Goal: Task Accomplishment & Management: Use online tool/utility

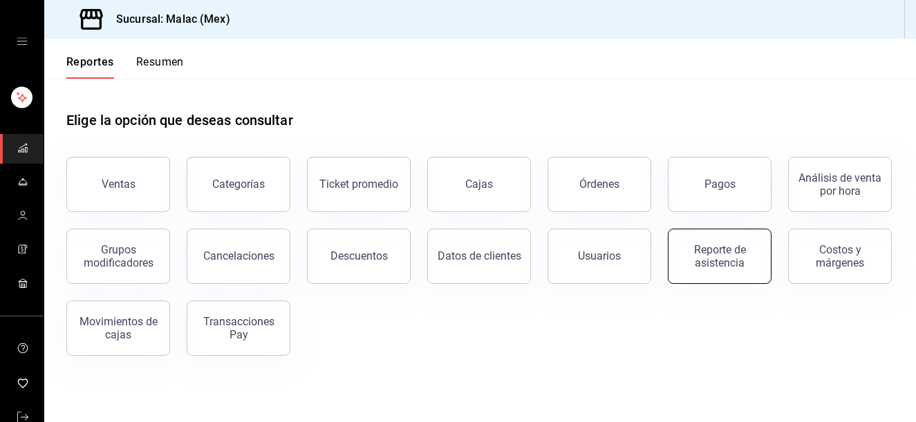
click at [319, 281] on div "Descuentos" at bounding box center [350, 248] width 120 height 72
click at [704, 267] on div "Reporte de asistencia" at bounding box center [720, 256] width 86 height 26
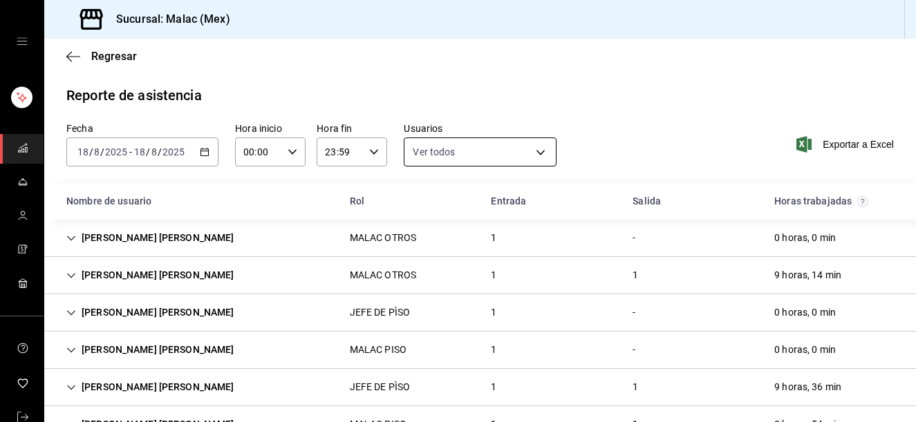
click at [445, 155] on body "Sucursal: [PERSON_NAME] (Mex) Regresar Reporte de asistencia Fecha [DATE] [DATE…" at bounding box center [458, 211] width 916 height 422
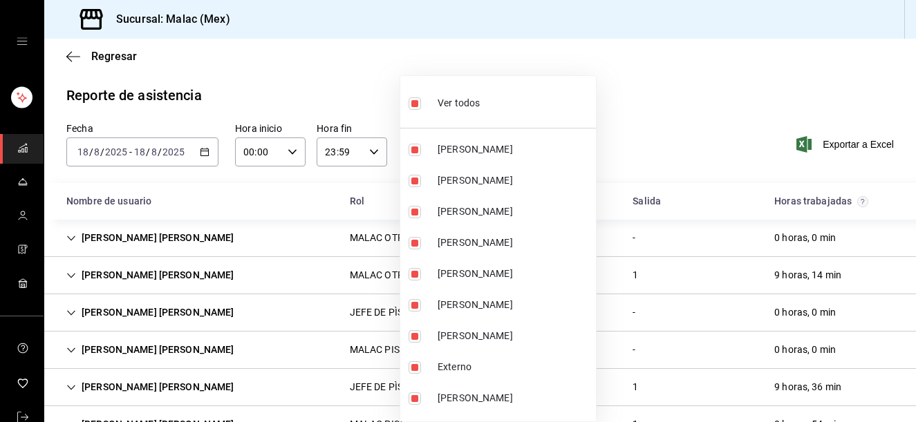
click at [471, 110] on span "Ver todos" at bounding box center [459, 103] width 42 height 15
checkbox input "false"
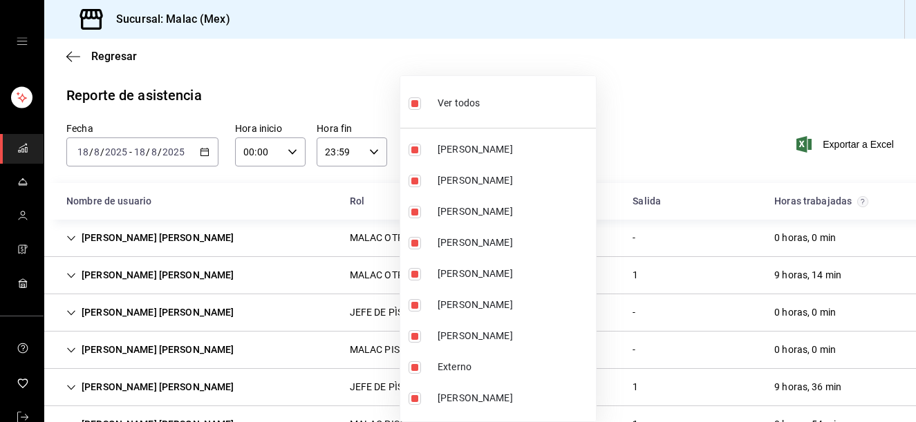
checkbox input "false"
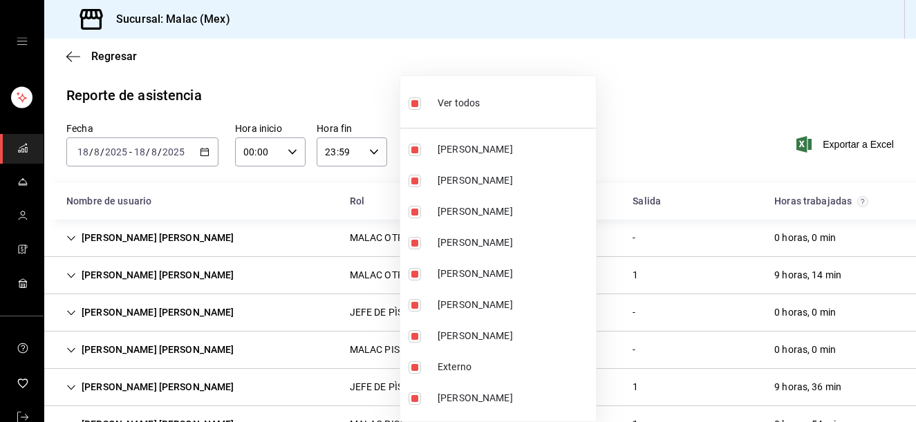
checkbox input "false"
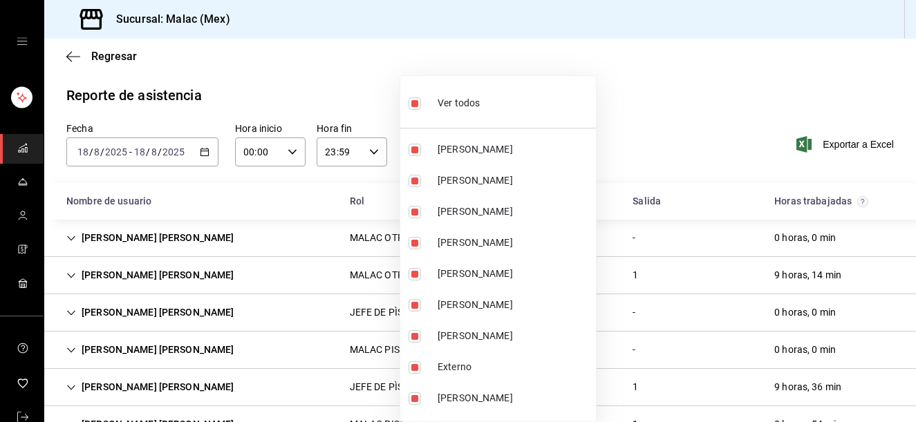
checkbox input "false"
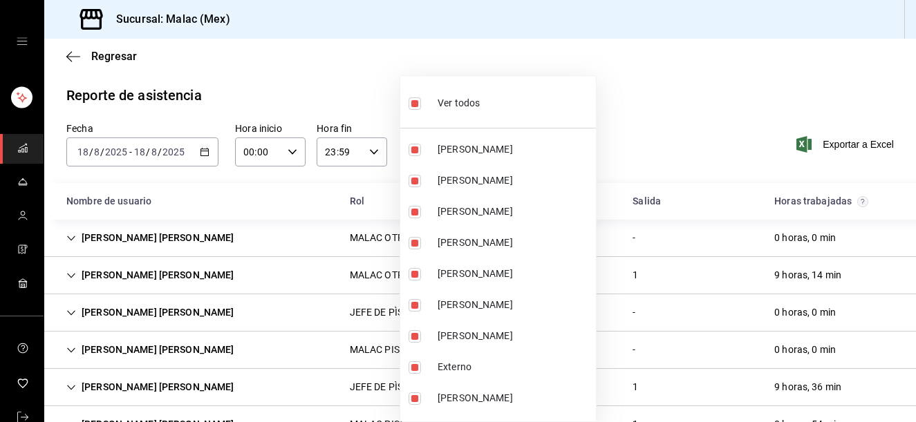
checkbox input "false"
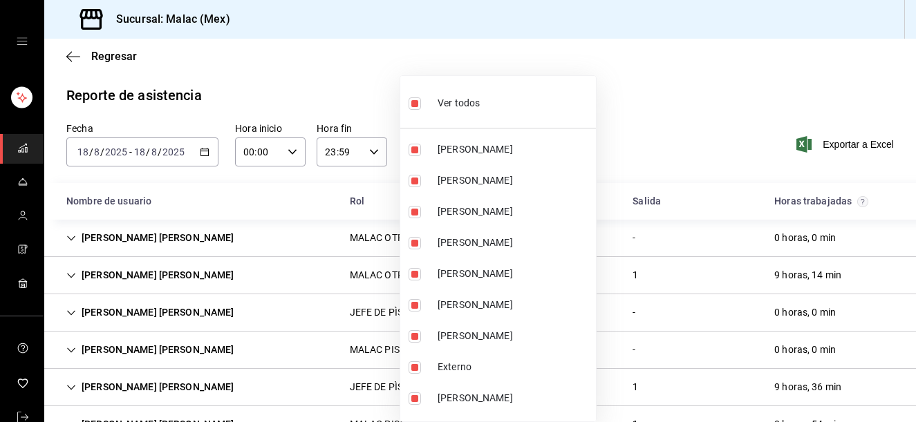
checkbox input "false"
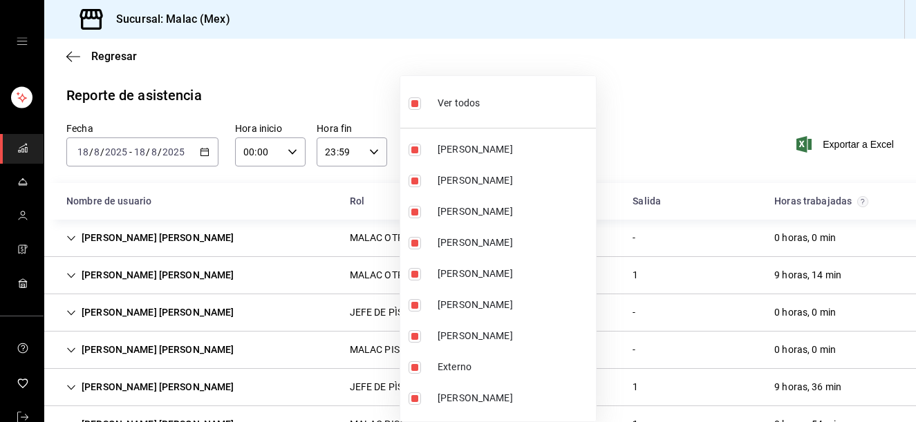
checkbox input "false"
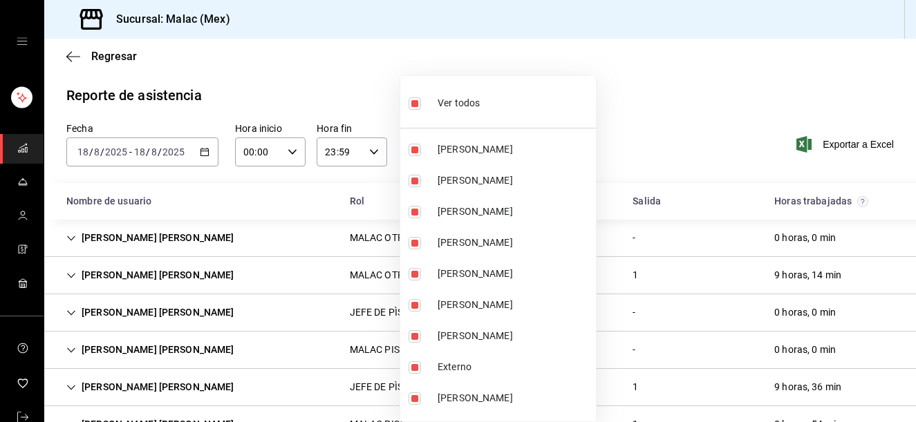
checkbox input "false"
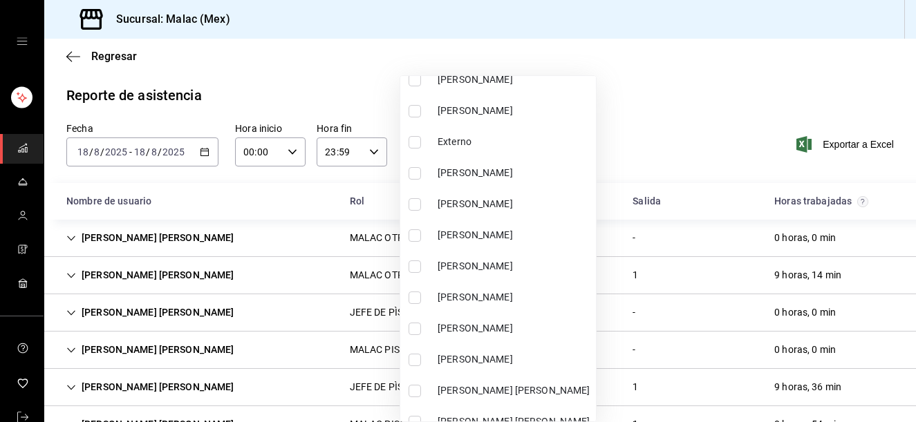
scroll to position [293, 0]
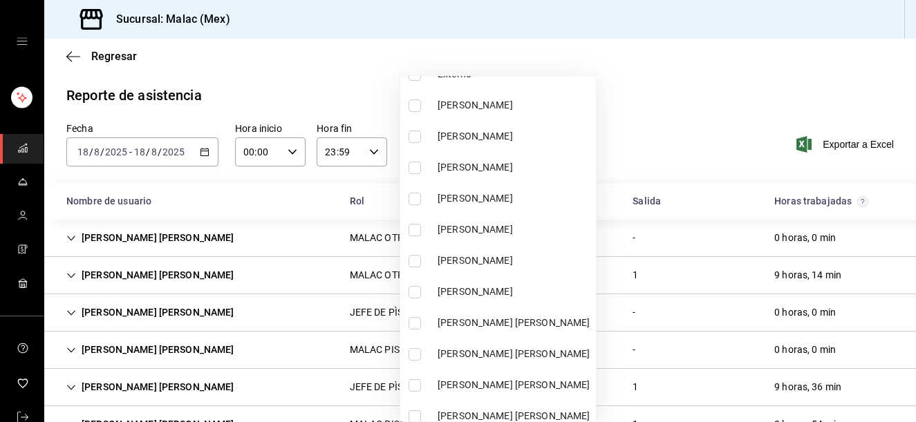
click at [511, 271] on li "[PERSON_NAME]" at bounding box center [498, 260] width 196 height 31
type input "68b814e9-203d-4433-a0e7-997591f031a8"
checkbox input "true"
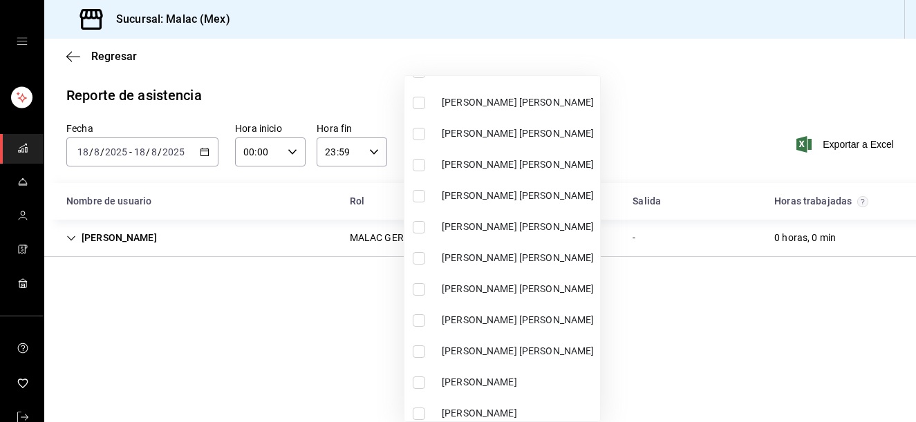
scroll to position [677, 0]
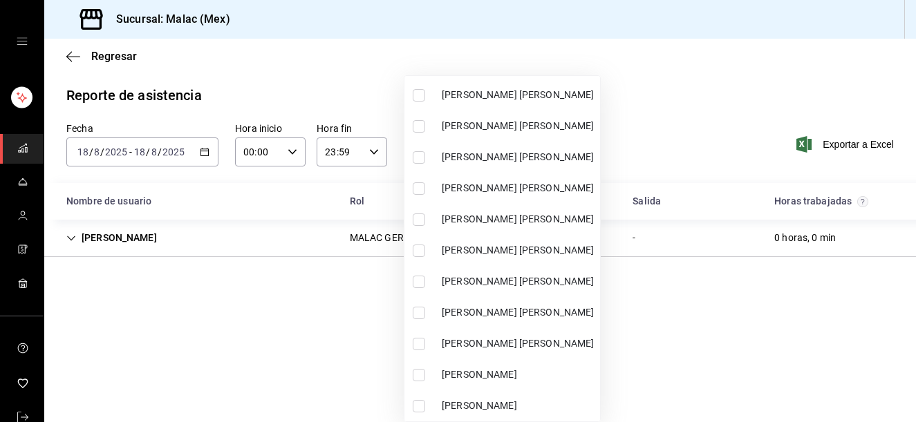
click at [561, 281] on span "[PERSON_NAME] [PERSON_NAME]" at bounding box center [518, 281] width 153 height 15
type input "68b814e9-203d-4433-a0e7-997591f031a8,2f3f95f2-2a11-4db2-8cee-40f57ff7f62a"
checkbox input "true"
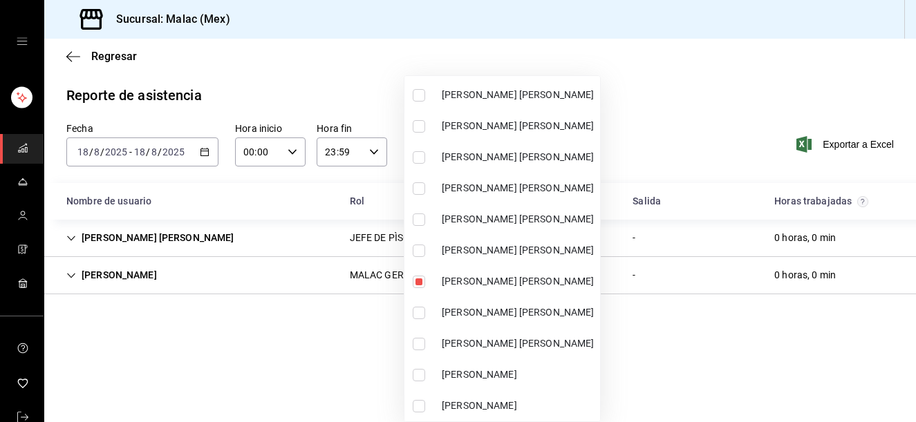
click at [557, 341] on span "[PERSON_NAME] [PERSON_NAME]" at bounding box center [518, 344] width 153 height 15
type input "68b814e9-203d-4433-a0e7-997591f031a8,2f3f95f2-2a11-4db2-8cee-40f57ff7f62a,8f129…"
checkbox input "true"
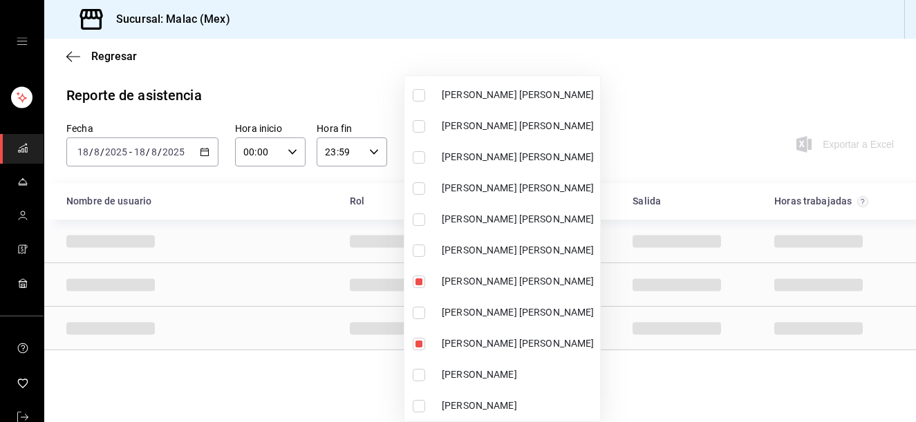
click at [666, 53] on div at bounding box center [458, 211] width 916 height 422
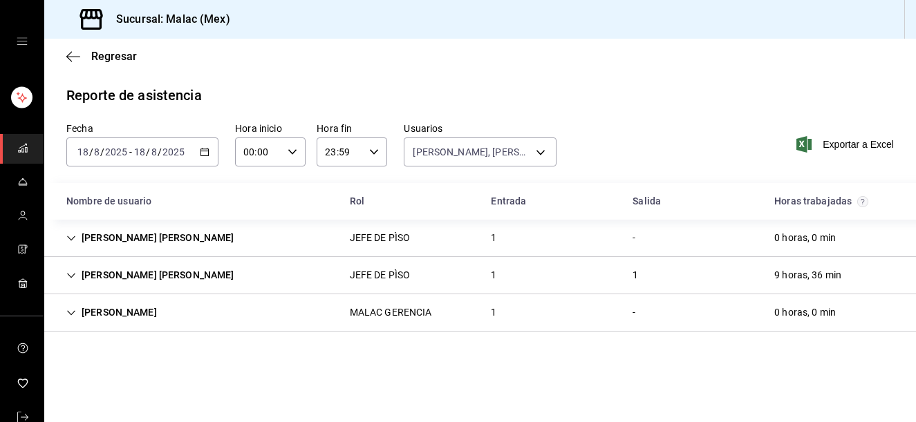
click at [440, 323] on div "MALAC GERENCIA" at bounding box center [391, 313] width 104 height 26
click at [418, 284] on div "JEFE DE PÌSO" at bounding box center [380, 276] width 83 height 26
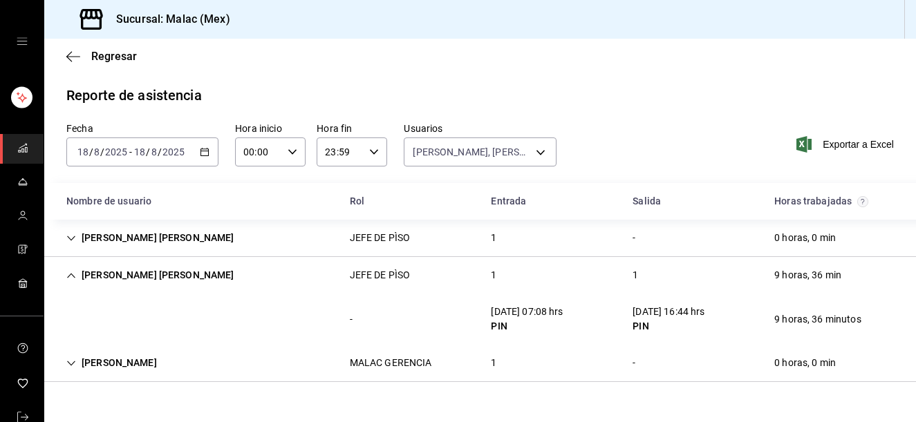
click at [418, 284] on div "JEFE DE PÌSO" at bounding box center [380, 276] width 83 height 26
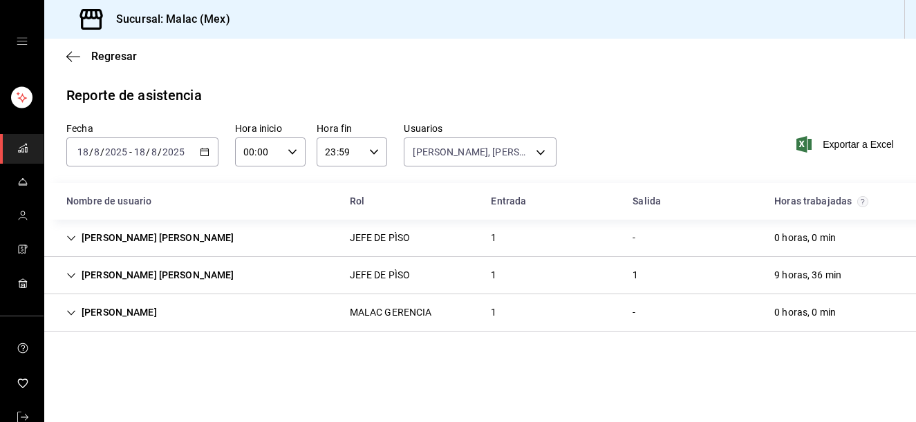
click at [403, 239] on div "JEFE DE PÌSO" at bounding box center [380, 238] width 61 height 15
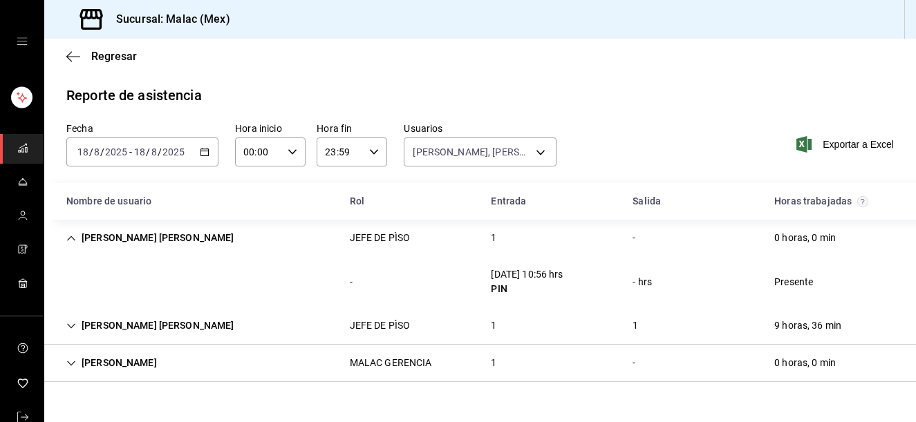
click at [508, 322] on div "[PERSON_NAME] [PERSON_NAME] JEFE DE PÌSO 1 1 9 horas, 36 min" at bounding box center [480, 326] width 872 height 37
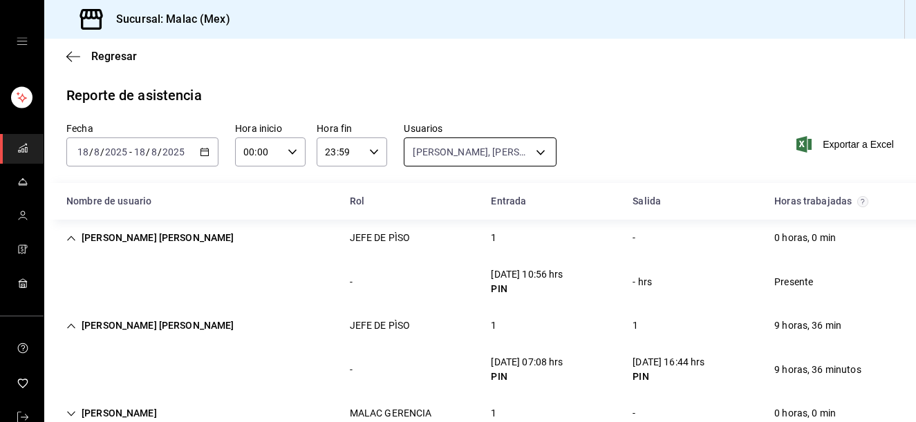
click at [413, 152] on body "Sucursal: [PERSON_NAME] (Mex) Regresar Reporte de asistencia Fecha [DATE] [DATE…" at bounding box center [458, 211] width 916 height 422
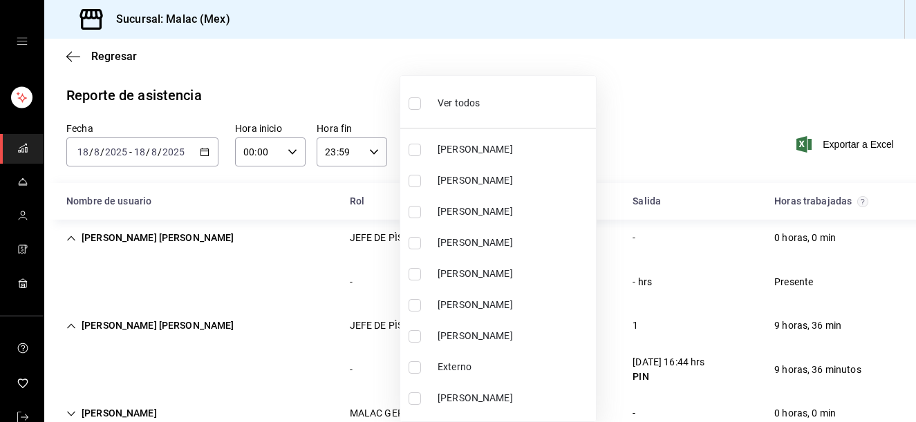
click at [445, 113] on div "Ver todos" at bounding box center [444, 102] width 71 height 30
type input "6ada37a1-56d6-4bf6-92f0-9a56272b93d6,7bf52d7e-38a6-4abd-b84b-1ef9c95ff8ed,97e0a…"
checkbox input "true"
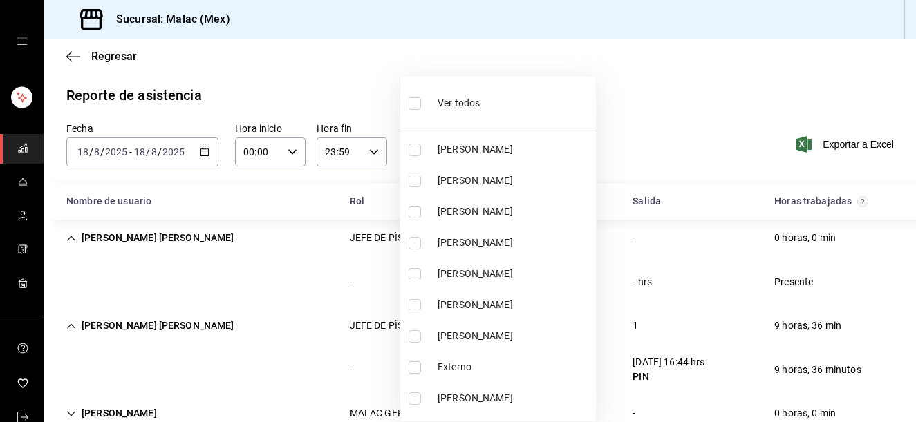
checkbox input "true"
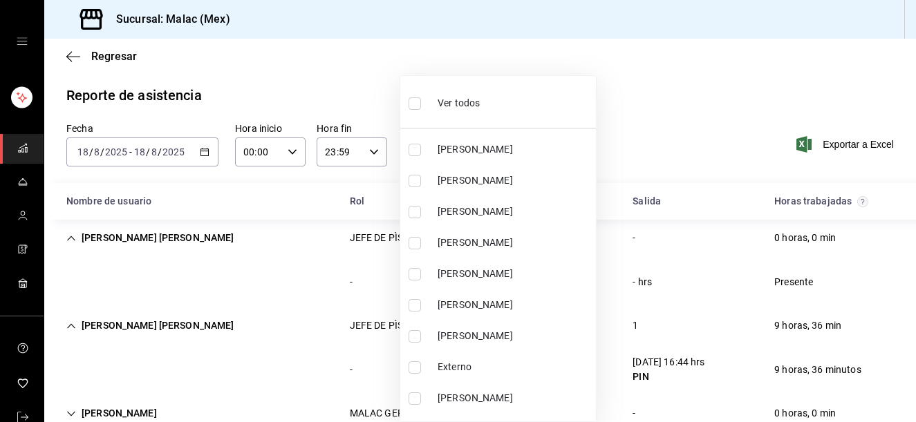
checkbox input "true"
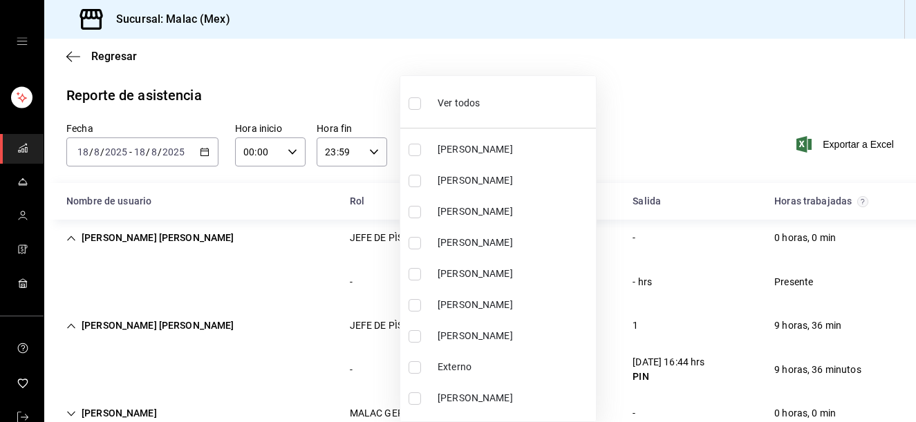
checkbox input "true"
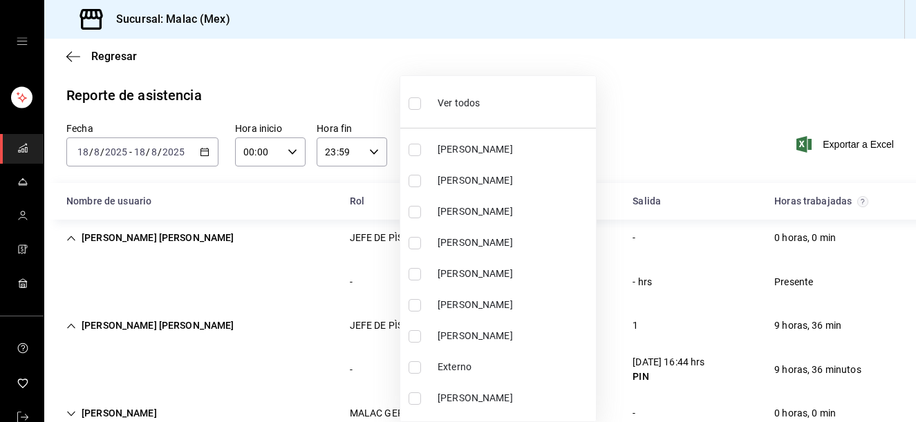
checkbox input "true"
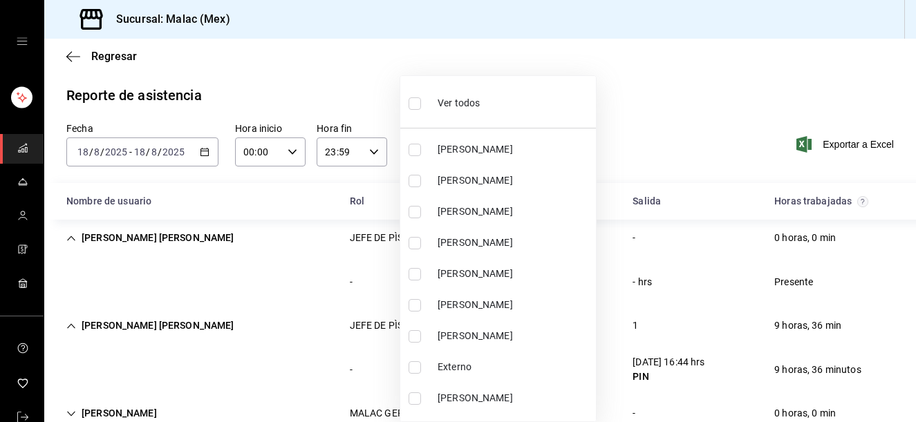
checkbox input "true"
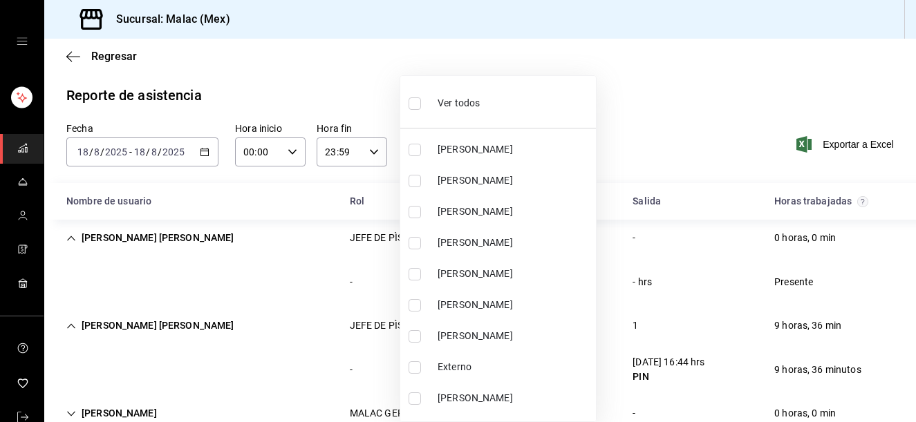
checkbox input "true"
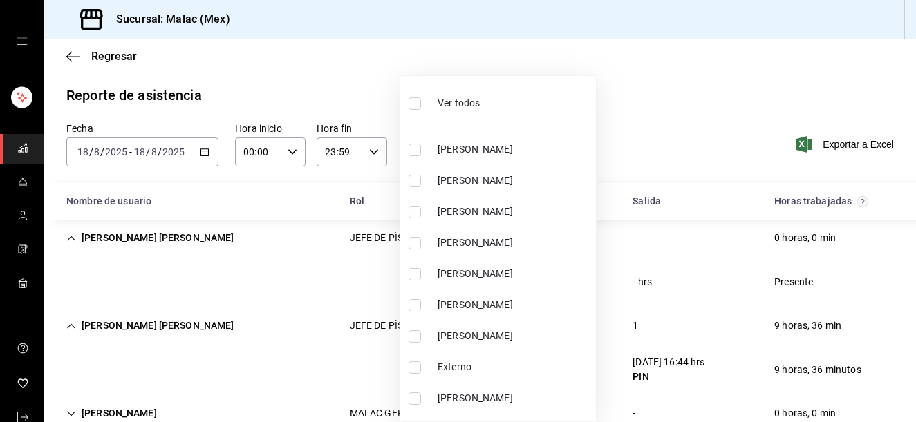
checkbox input "true"
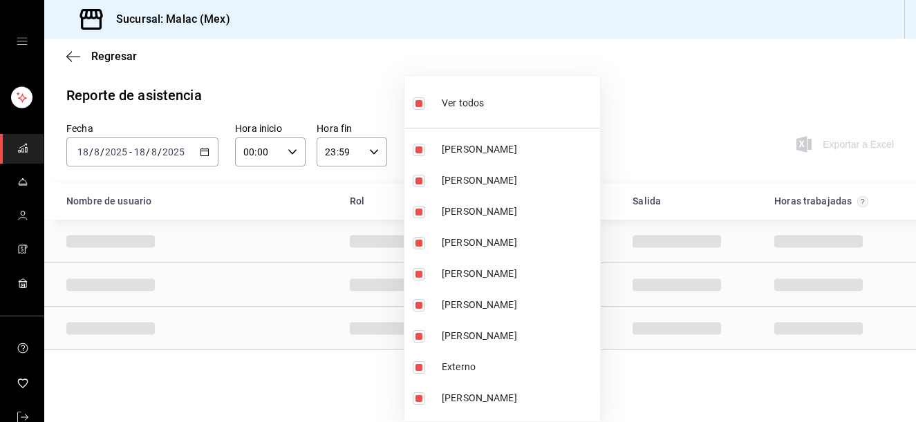
click at [445, 113] on div "Ver todos" at bounding box center [448, 102] width 71 height 30
checkbox input "false"
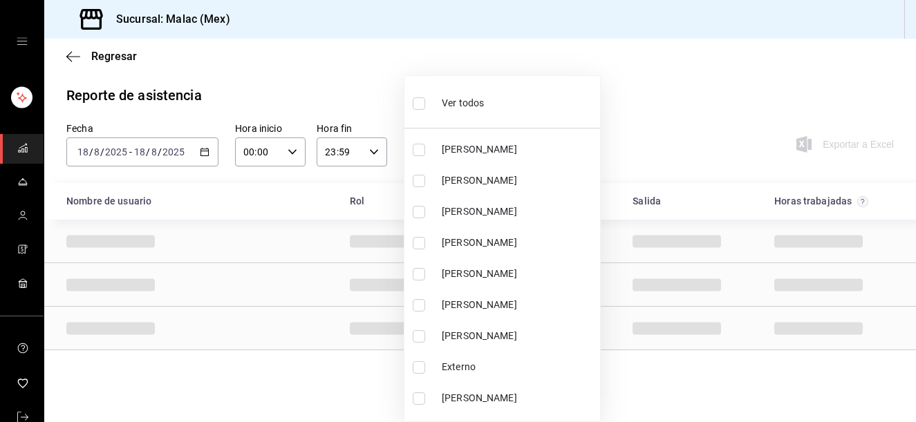
checkbox input "false"
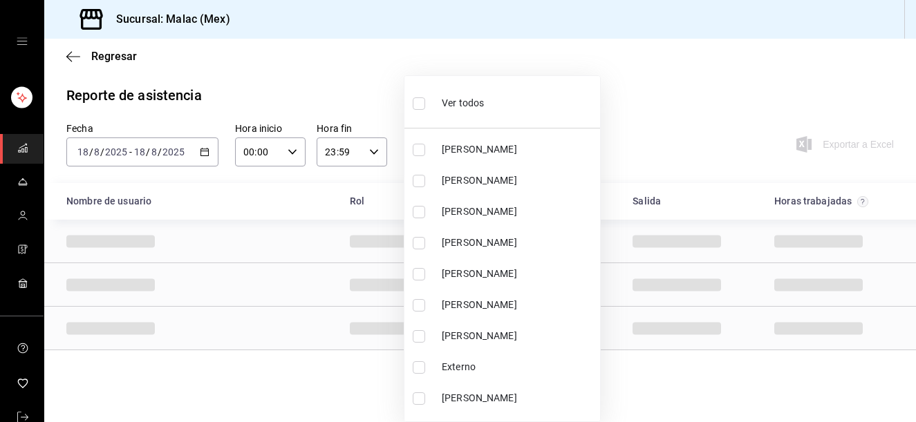
checkbox input "false"
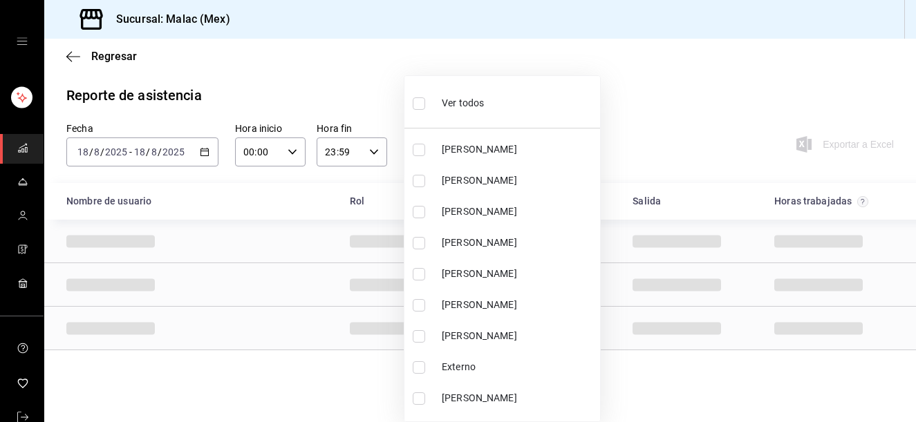
checkbox input "false"
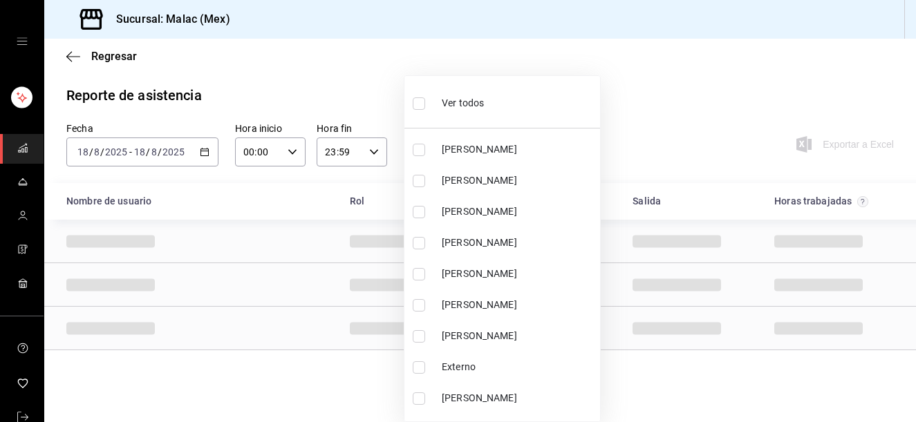
checkbox input "false"
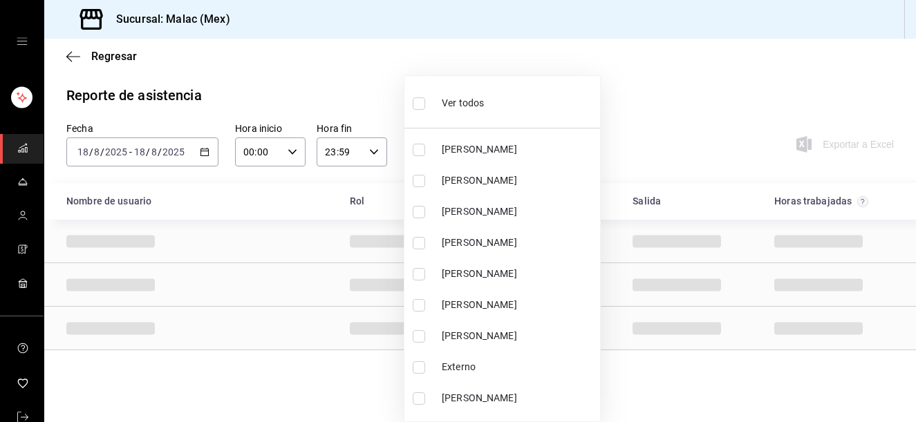
checkbox input "false"
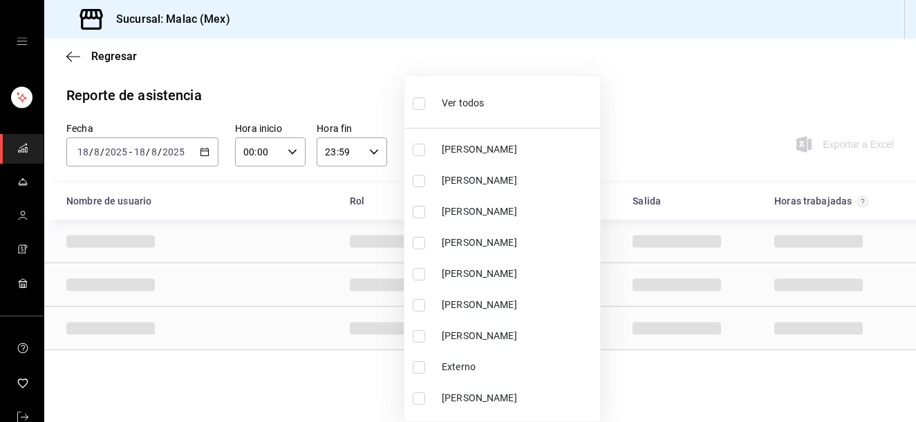
checkbox input "false"
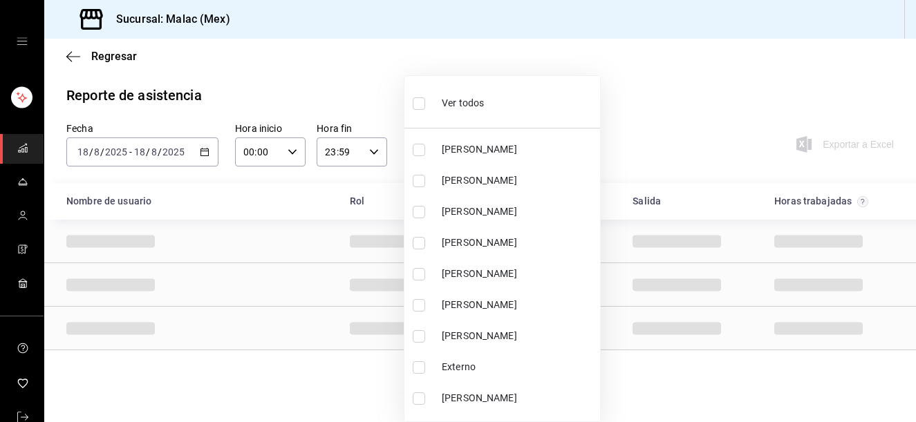
checkbox input "false"
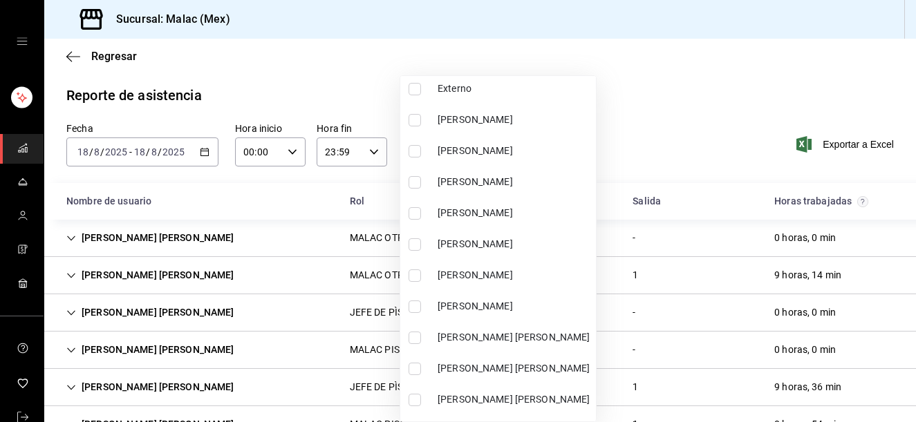
scroll to position [286, 0]
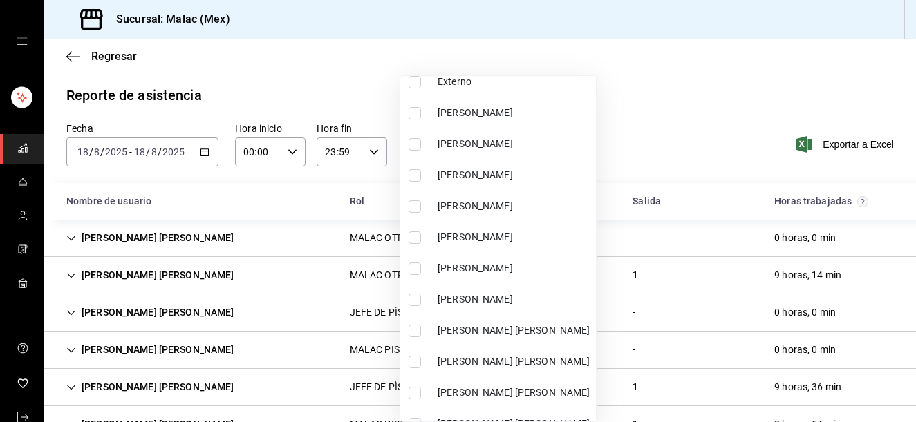
click at [547, 227] on li "[PERSON_NAME]" at bounding box center [498, 237] width 196 height 31
type input "f96461a5-f5e9-4c59-848f-48f2cbdcb288"
checkbox input "true"
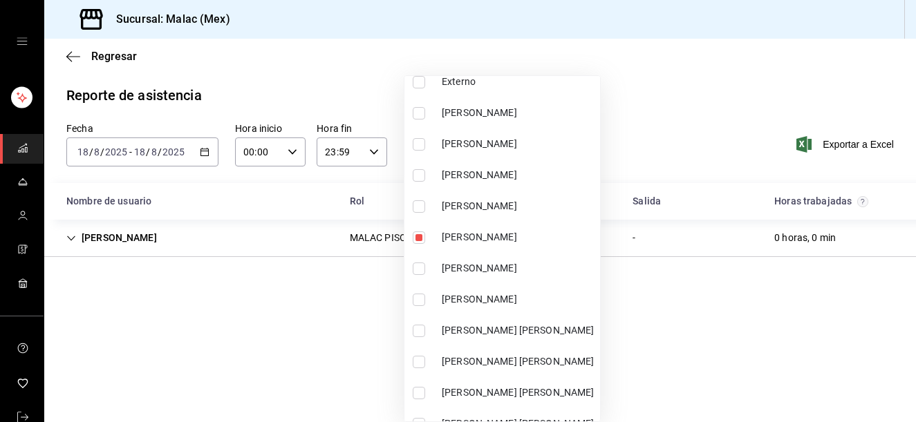
scroll to position [283, 0]
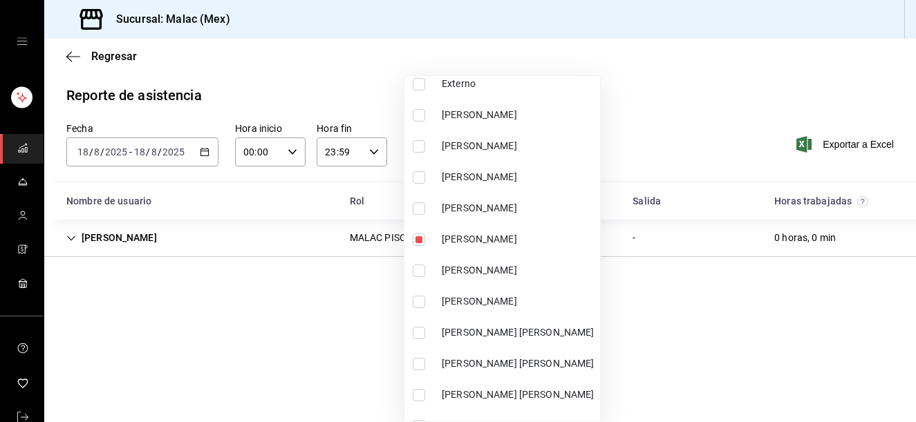
click at [588, 180] on span "[PERSON_NAME]" at bounding box center [518, 177] width 153 height 15
type input "f96461a5-f5e9-4c59-848f-48f2cbdcb288,9d62ed34-d28c-479c-9828-c7390f781ff9"
checkbox input "true"
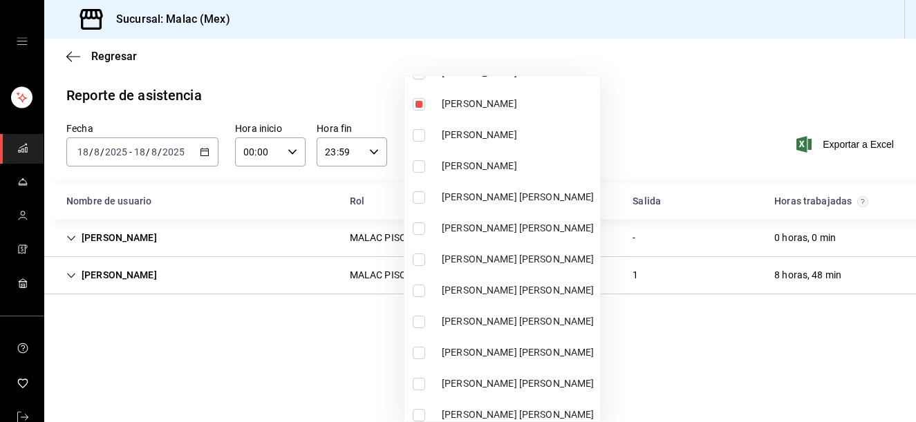
scroll to position [439, 0]
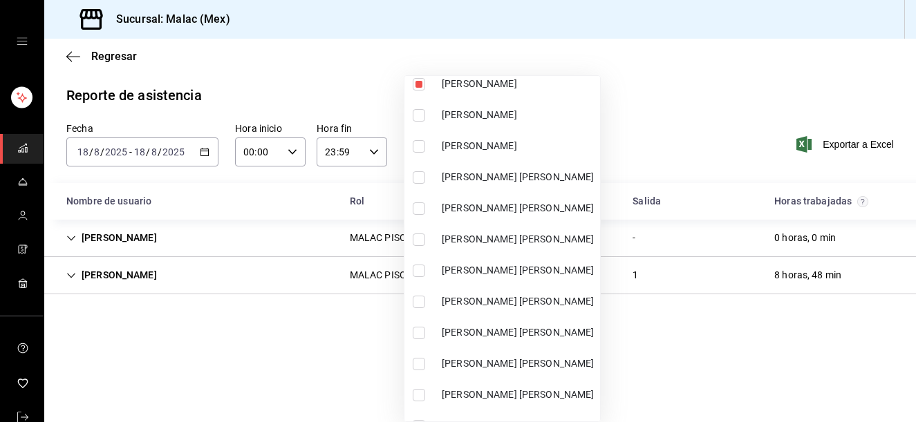
click at [544, 310] on li "[PERSON_NAME] [PERSON_NAME]" at bounding box center [502, 301] width 196 height 31
type input "f96461a5-f5e9-4c59-848f-48f2cbdcb288,9d62ed34-d28c-479c-9828-c7390f781ff9,34ee2…"
checkbox input "true"
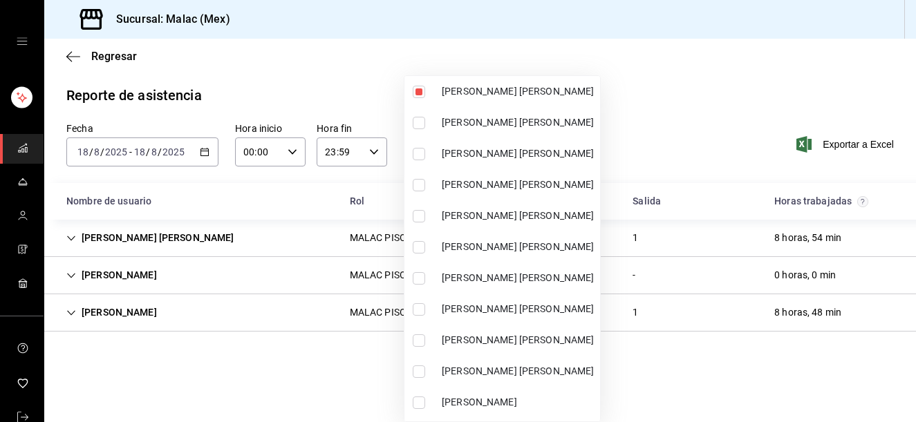
drag, startPoint x: 600, startPoint y: 342, endPoint x: 610, endPoint y: 389, distance: 48.0
click at [601, 389] on div "Ver todos [PERSON_NAME] [PERSON_NAME] [PERSON_NAME] [PERSON_NAME] [PERSON_NAME]…" at bounding box center [502, 248] width 197 height 347
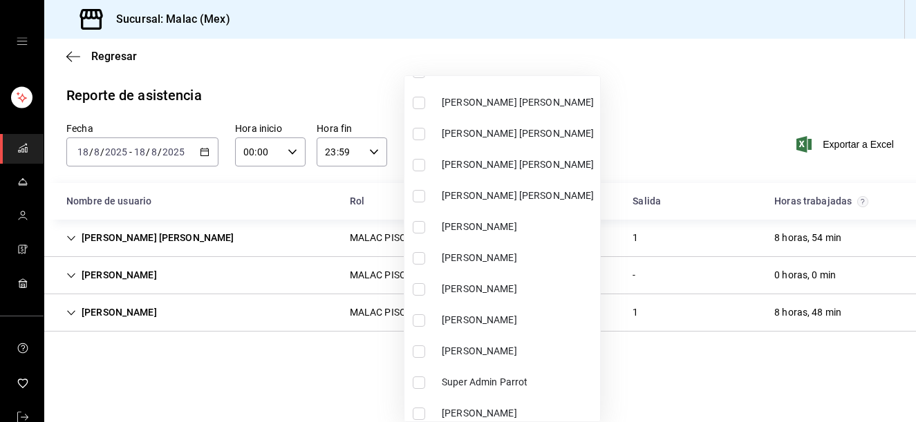
scroll to position [832, 0]
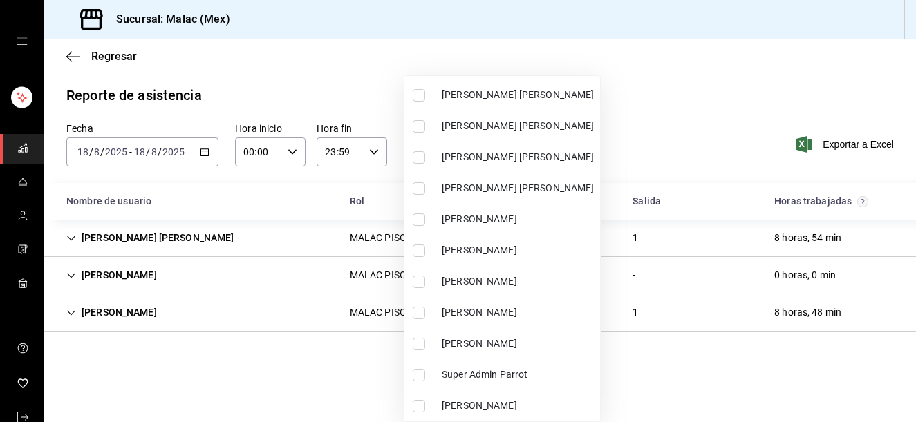
click at [539, 317] on span "[PERSON_NAME]" at bounding box center [518, 313] width 153 height 15
type input "f96461a5-f5e9-4c59-848f-48f2cbdcb288,9d62ed34-d28c-479c-9828-c7390f781ff9,34ee2…"
checkbox input "true"
click at [700, 101] on div at bounding box center [458, 211] width 916 height 422
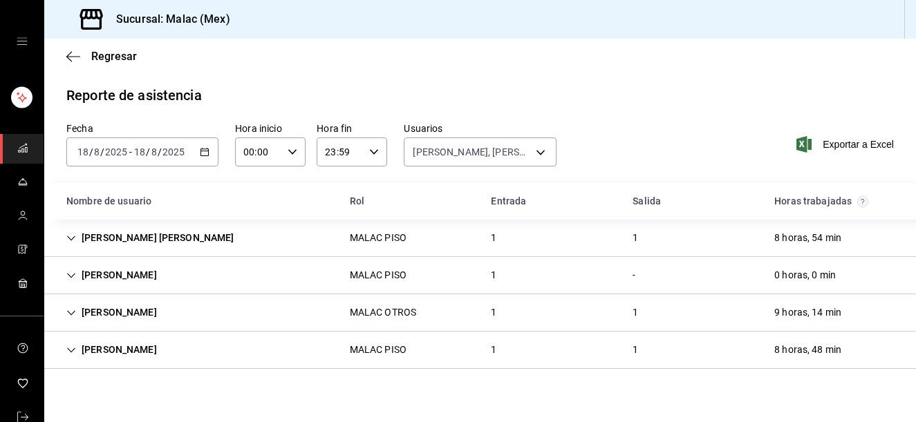
click at [505, 245] on div "1" at bounding box center [494, 238] width 28 height 26
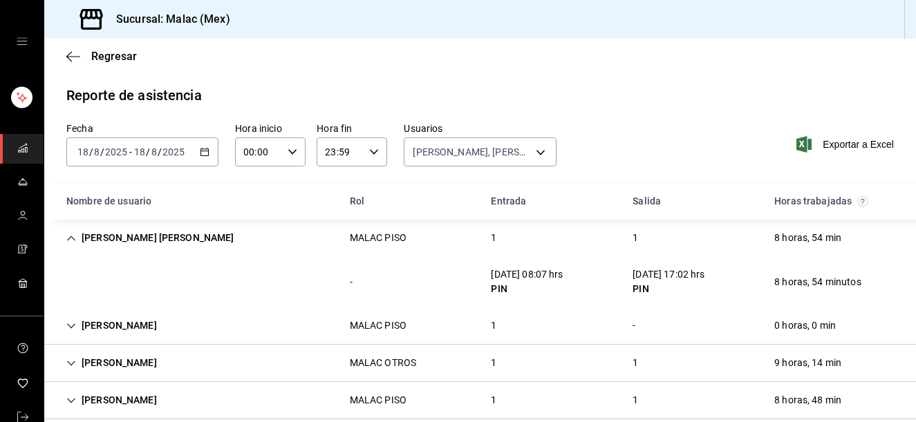
click at [668, 245] on div "[PERSON_NAME] [PERSON_NAME] PISO 1 1 8 horas, 54 min" at bounding box center [480, 238] width 872 height 37
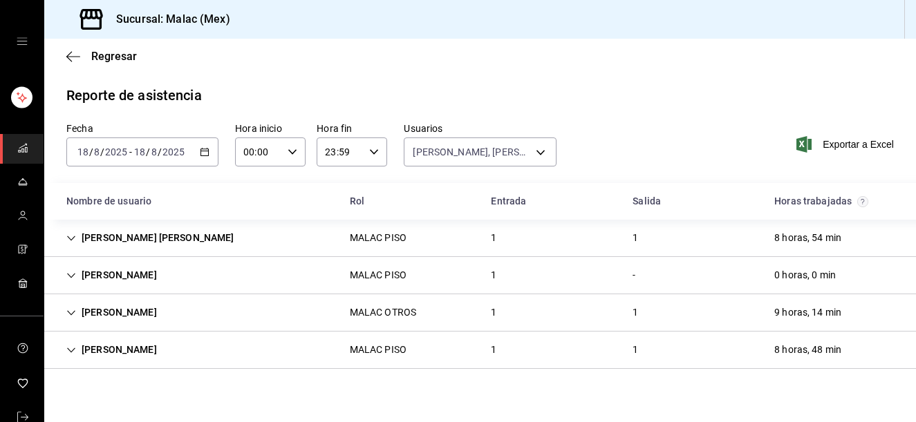
click at [568, 283] on div "[PERSON_NAME] PISO 1 - 0 horas, 0 min" at bounding box center [480, 275] width 872 height 37
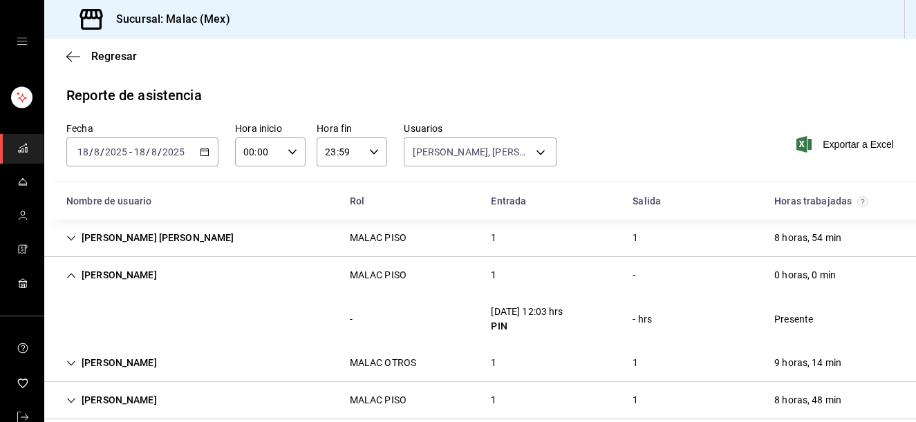
click at [515, 286] on div "[PERSON_NAME] PISO 1 - 0 horas, 0 min" at bounding box center [480, 275] width 872 height 37
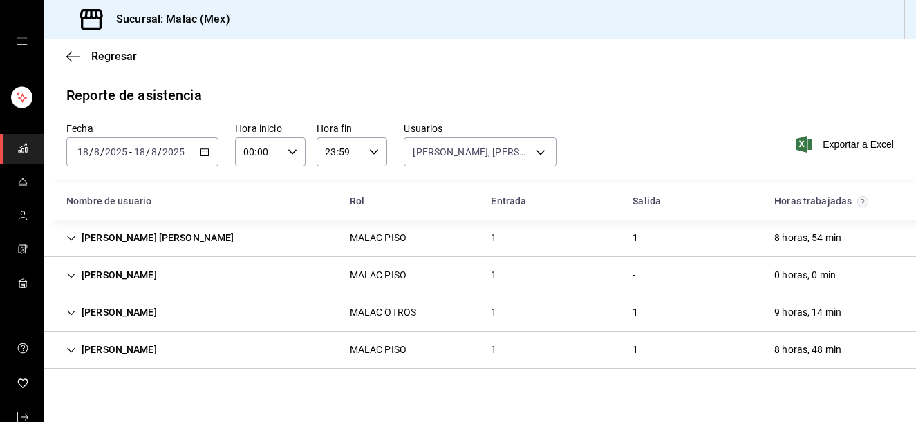
click at [489, 314] on div "1" at bounding box center [494, 313] width 28 height 26
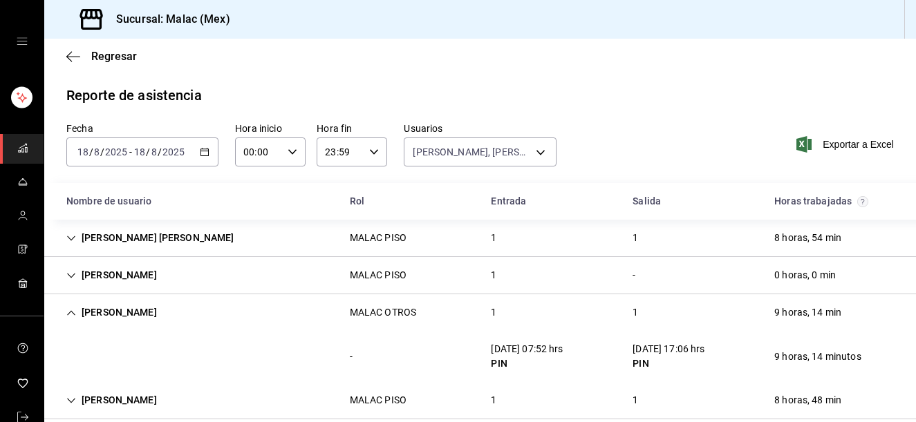
click at [596, 397] on div "[PERSON_NAME] PISO 1 1 8 horas, 48 min" at bounding box center [480, 400] width 872 height 37
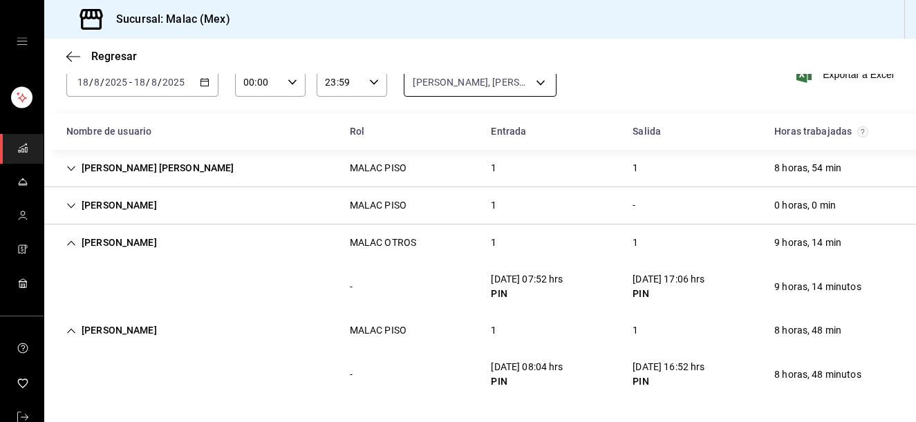
click at [503, 93] on body "Sucursal: [PERSON_NAME] (Mex) Regresar Reporte de asistencia Fecha [DATE] [DATE…" at bounding box center [458, 211] width 916 height 422
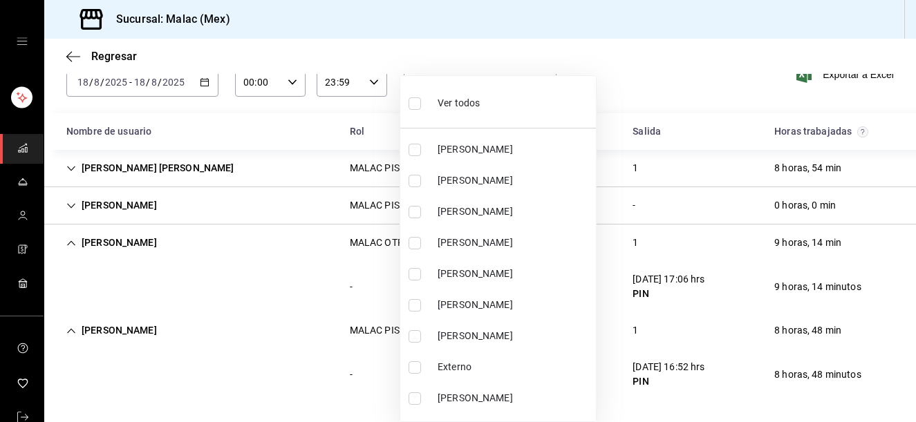
click at [444, 106] on span "Ver todos" at bounding box center [459, 103] width 42 height 15
type input "6ada37a1-56d6-4bf6-92f0-9a56272b93d6,7bf52d7e-38a6-4abd-b84b-1ef9c95ff8ed,97e0a…"
checkbox input "true"
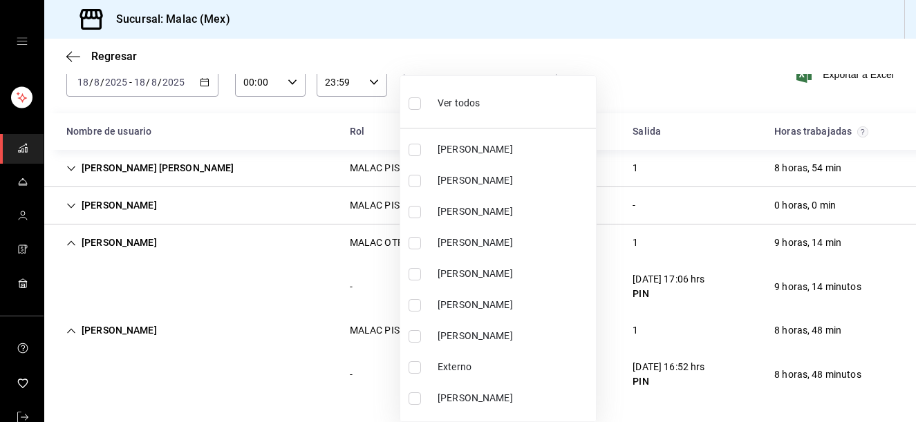
checkbox input "true"
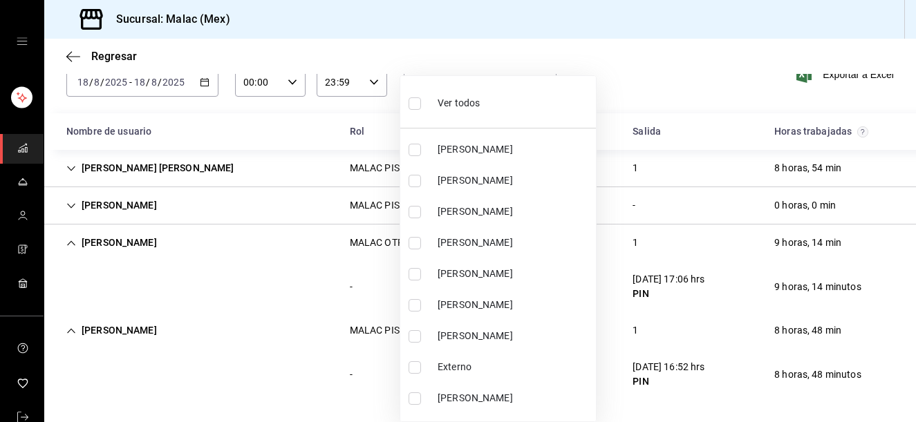
checkbox input "true"
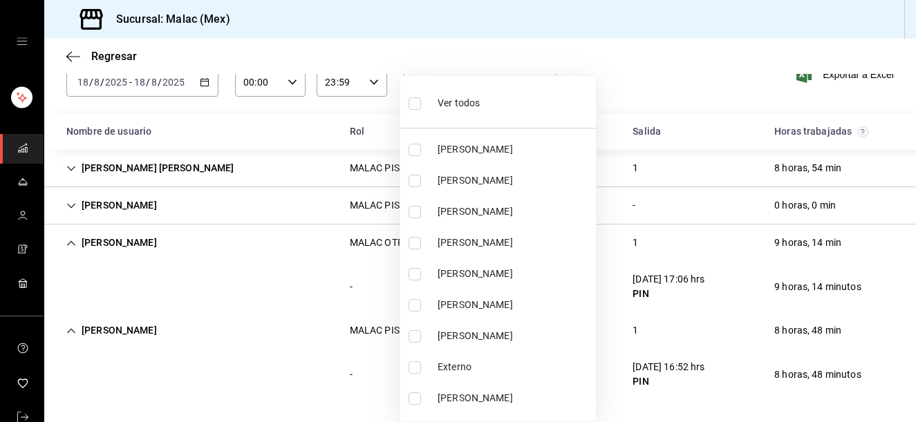
checkbox input "true"
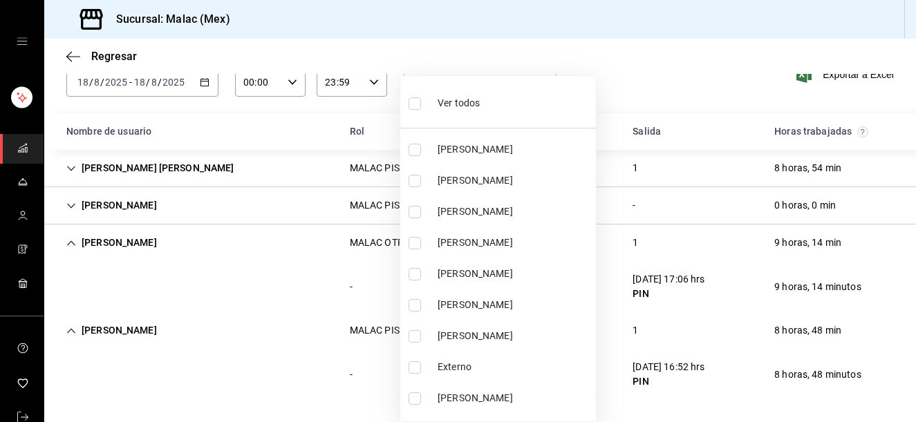
checkbox input "true"
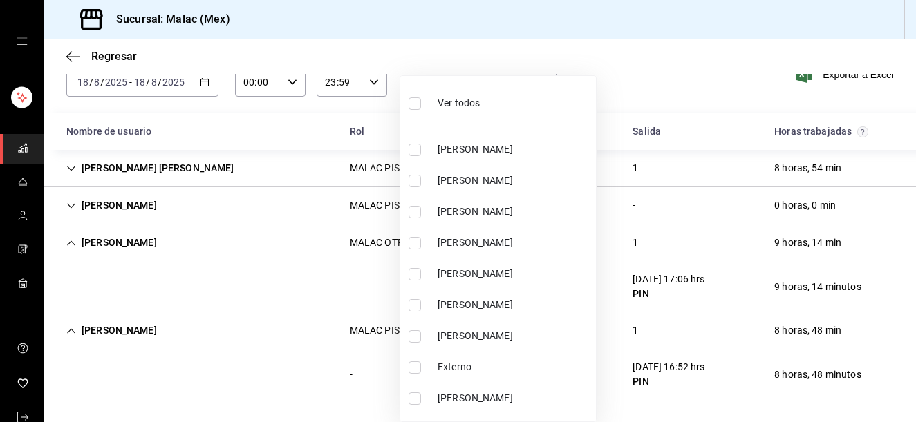
checkbox input "true"
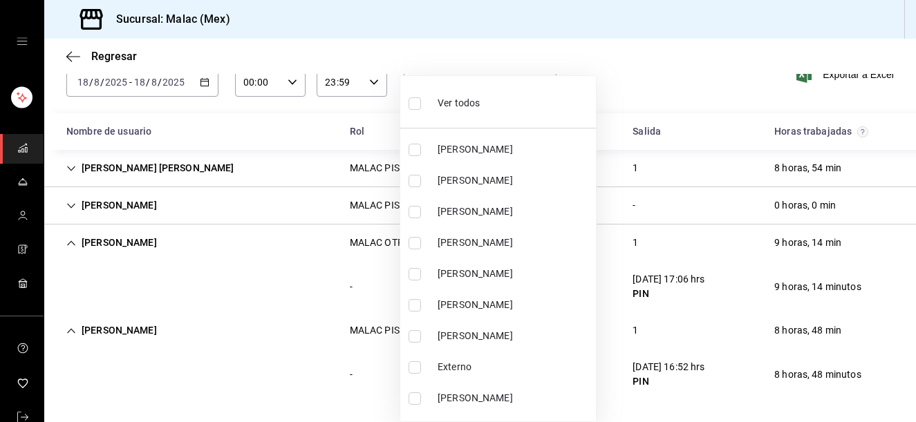
checkbox input "true"
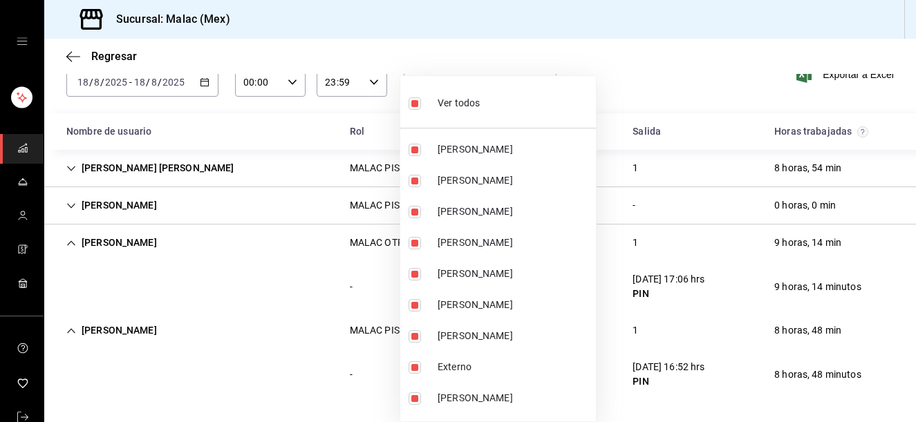
click at [444, 106] on span "Ver todos" at bounding box center [459, 103] width 42 height 15
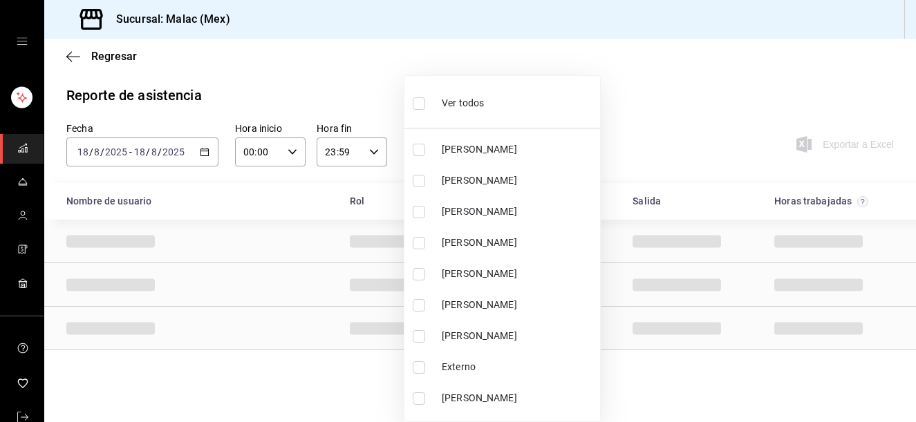
checkbox input "false"
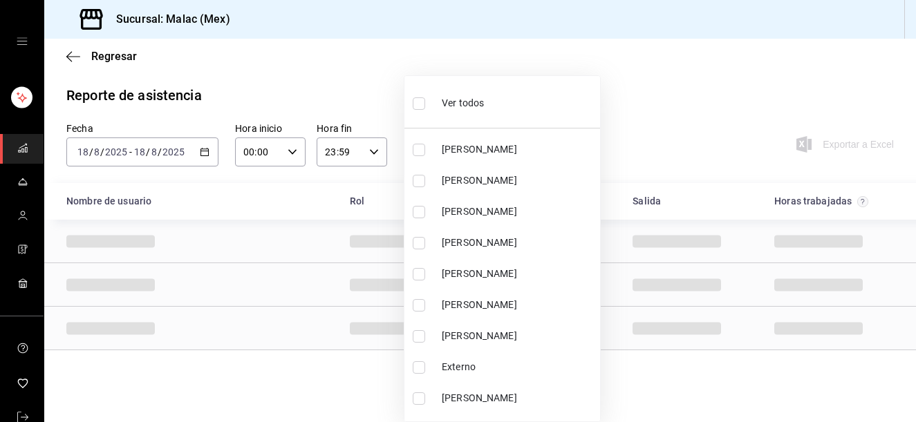
checkbox input "false"
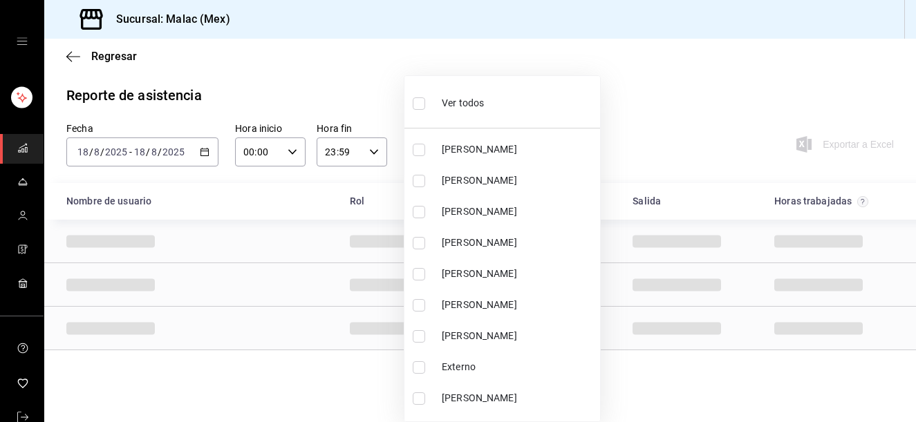
checkbox input "false"
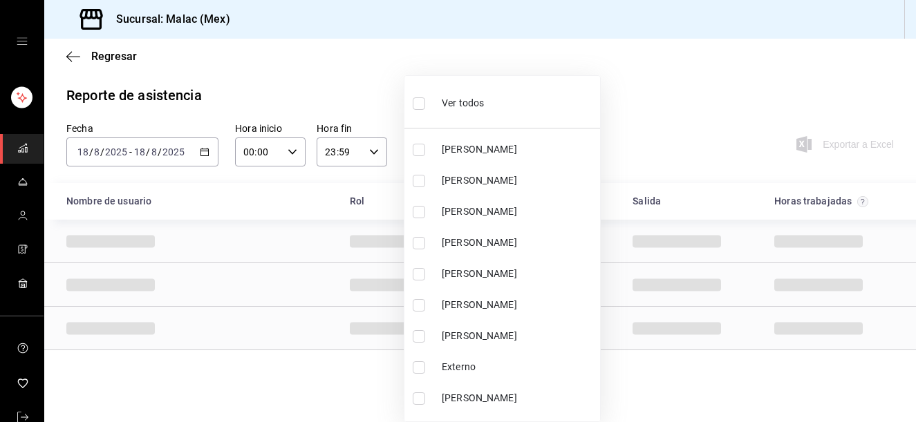
checkbox input "false"
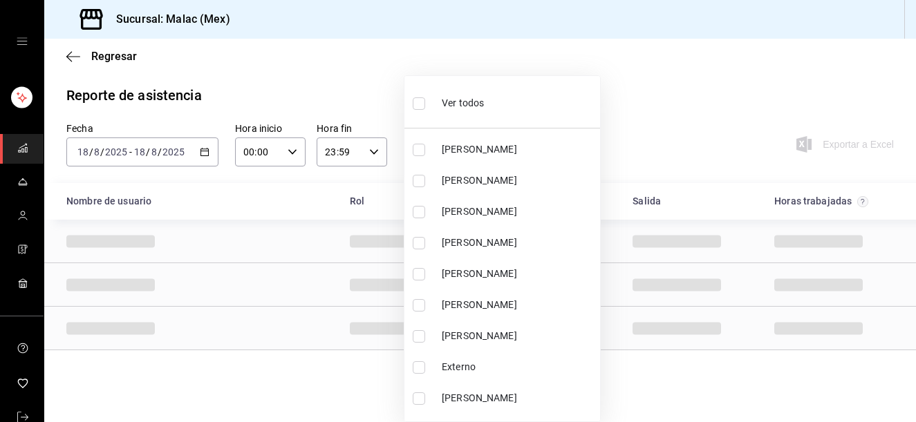
checkbox input "false"
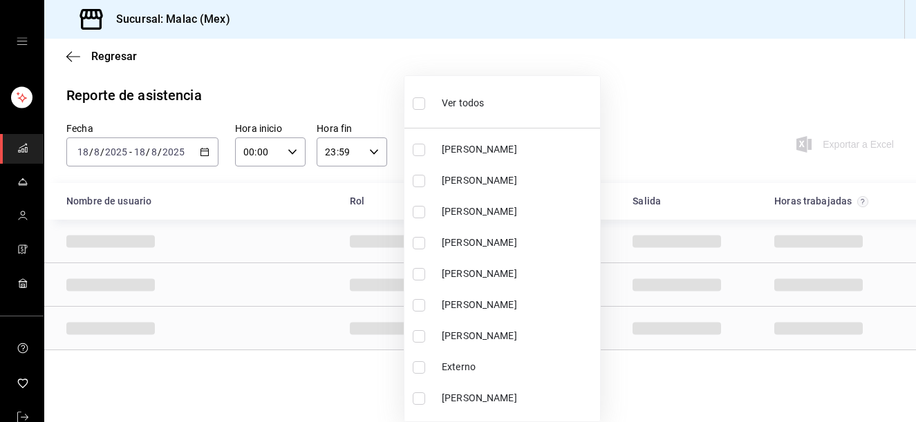
checkbox input "false"
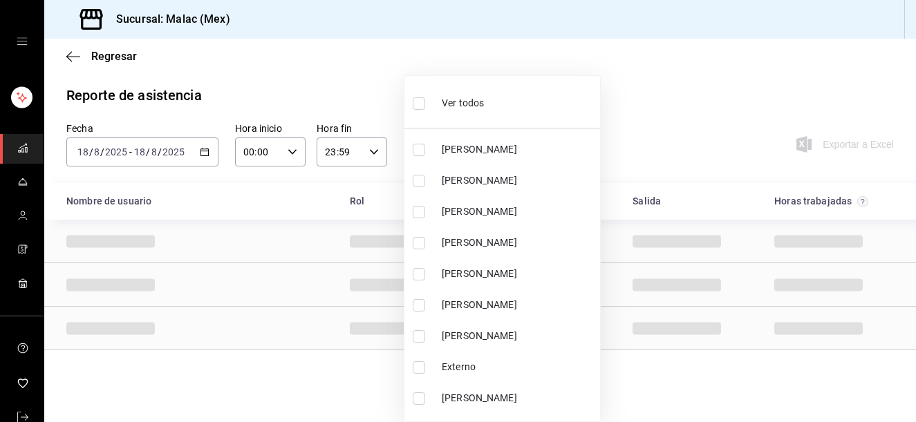
checkbox input "false"
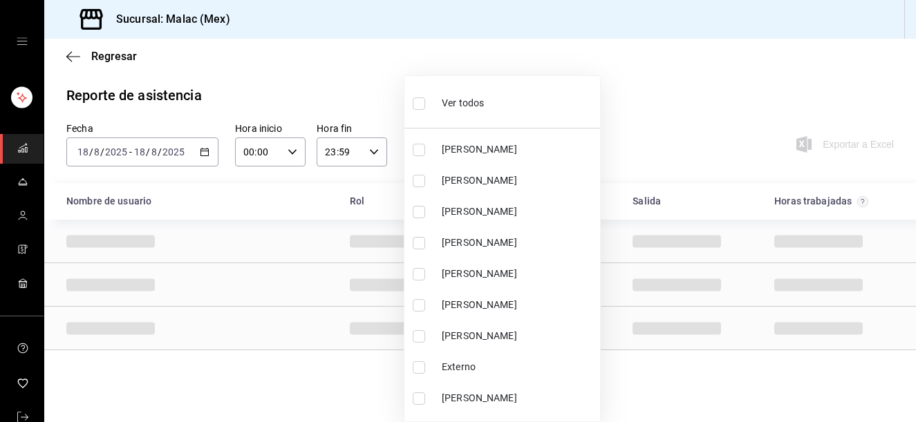
checkbox input "false"
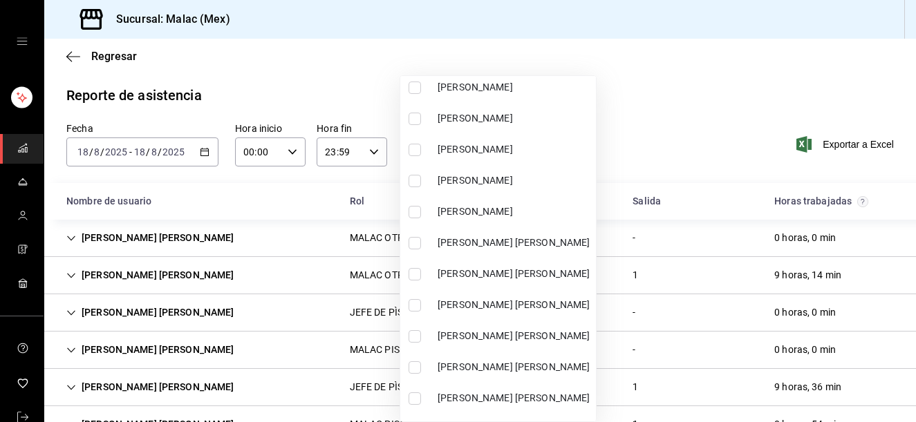
scroll to position [393, 0]
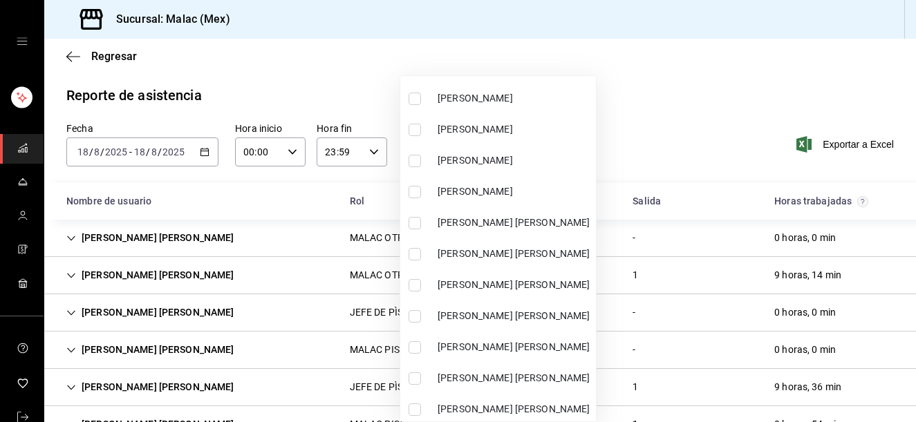
click at [572, 237] on li "[PERSON_NAME] [PERSON_NAME]" at bounding box center [498, 222] width 196 height 31
type input "c928300b-36a5-4b2d-8c46-6bee6ec38d86"
checkbox input "true"
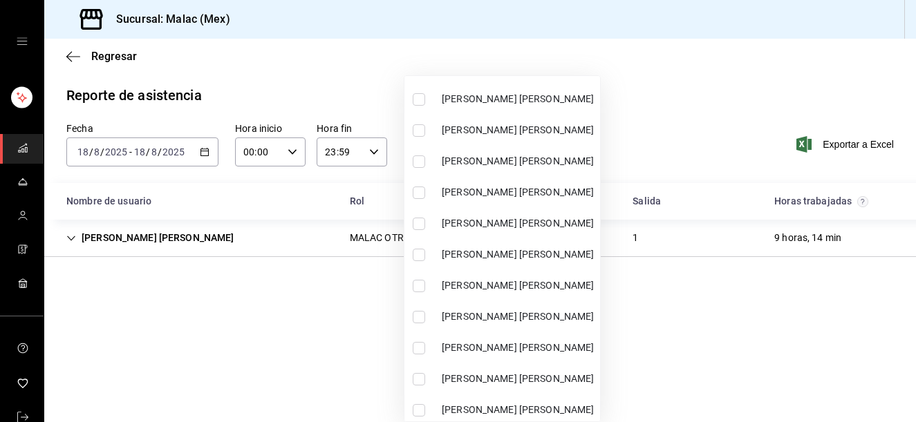
scroll to position [604, 0]
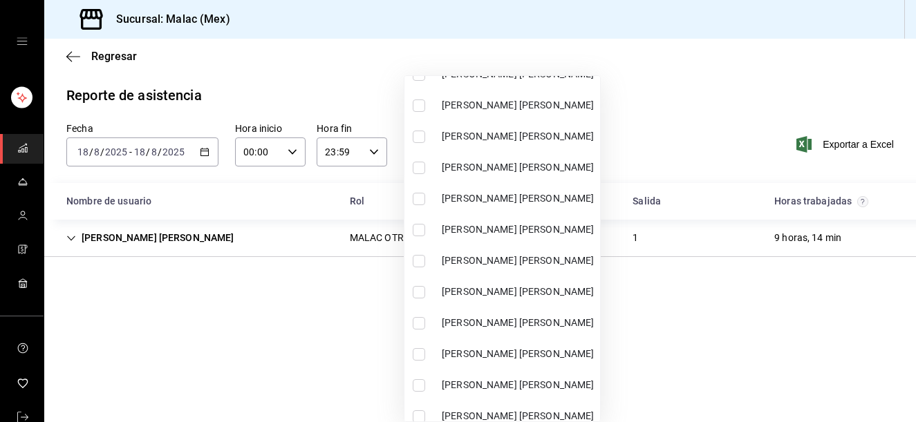
click at [581, 316] on span "[PERSON_NAME] [PERSON_NAME]" at bounding box center [518, 323] width 153 height 15
type input "c928300b-36a5-4b2d-8c46-6bee6ec38d86,4f4d4005-5145-498d-a619-230e1fedaa27"
click at [576, 230] on span "[PERSON_NAME] [PERSON_NAME]" at bounding box center [518, 230] width 153 height 15
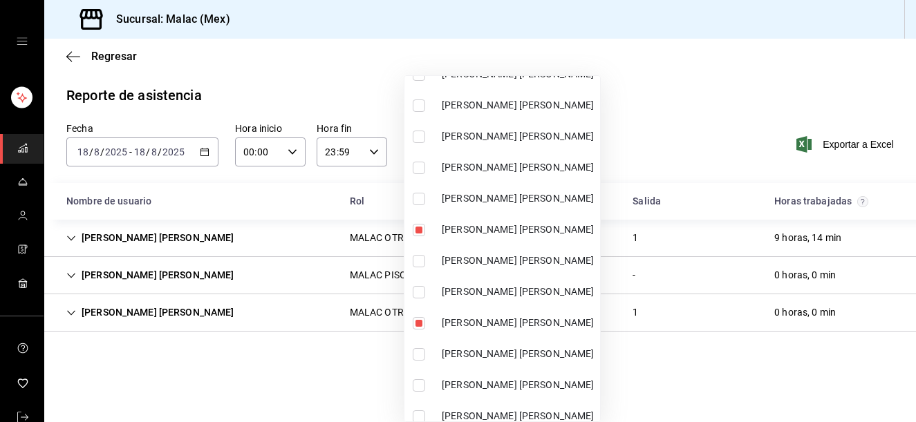
click at [709, 142] on div at bounding box center [458, 211] width 916 height 422
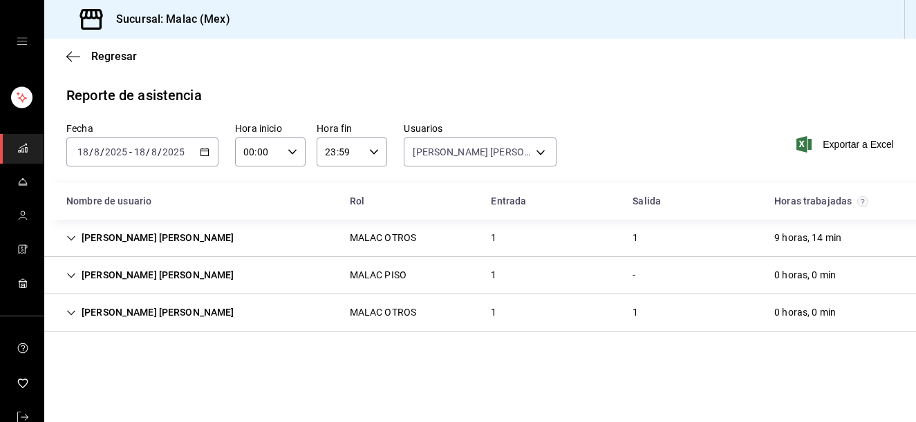
click at [653, 240] on div "[PERSON_NAME] [PERSON_NAME] OTROS 1 1 9 horas, 14 min" at bounding box center [480, 238] width 872 height 37
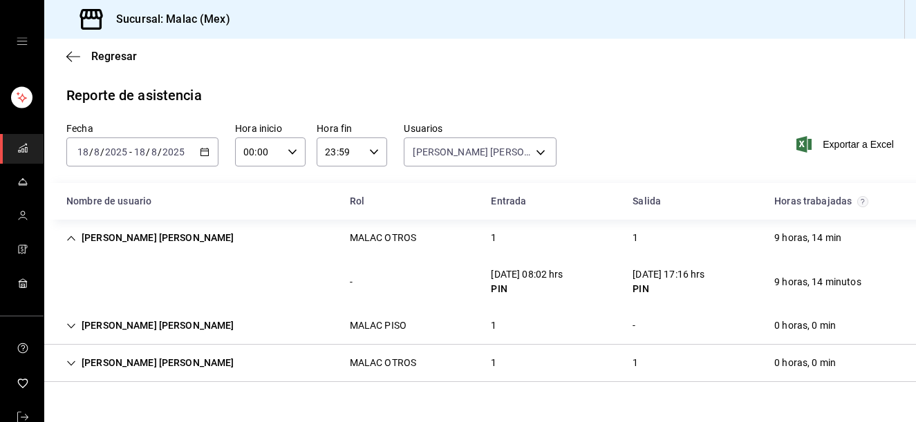
click at [525, 328] on div "[PERSON_NAME] [PERSON_NAME] PISO 1 - 0 horas, 0 min" at bounding box center [480, 326] width 872 height 37
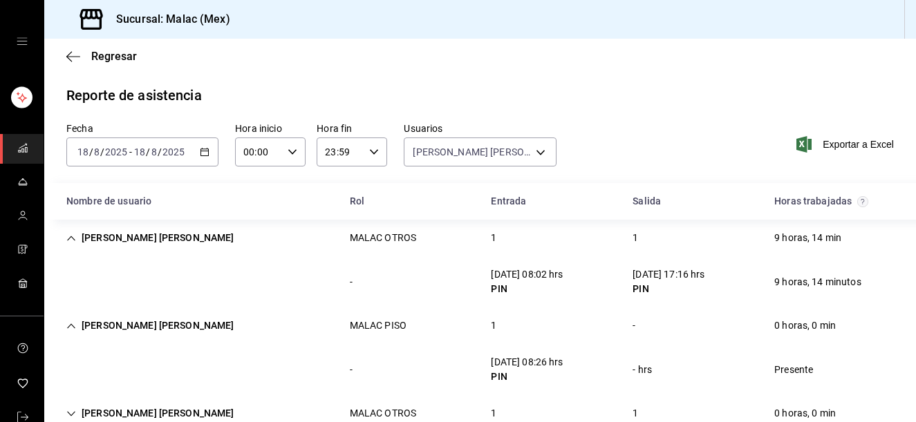
click at [525, 328] on div "[PERSON_NAME] [PERSON_NAME] PISO 1 - 0 horas, 0 min" at bounding box center [480, 326] width 872 height 37
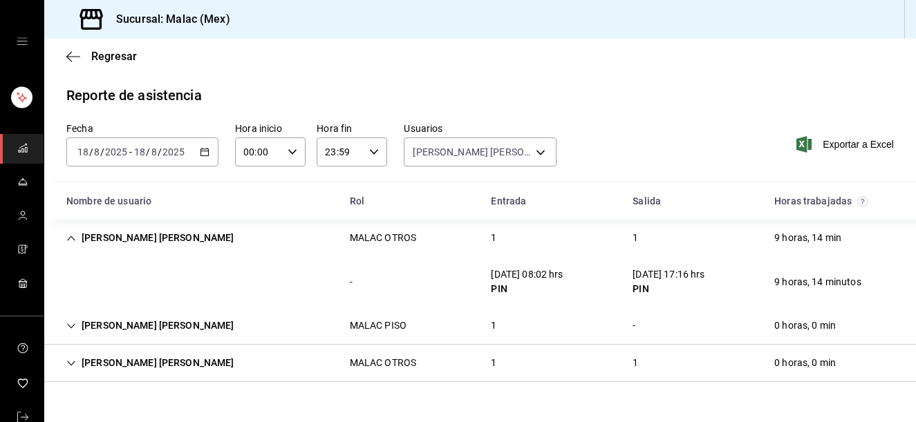
click at [509, 247] on div "[PERSON_NAME] [PERSON_NAME] OTROS 1 1 9 horas, 14 min" at bounding box center [480, 238] width 872 height 37
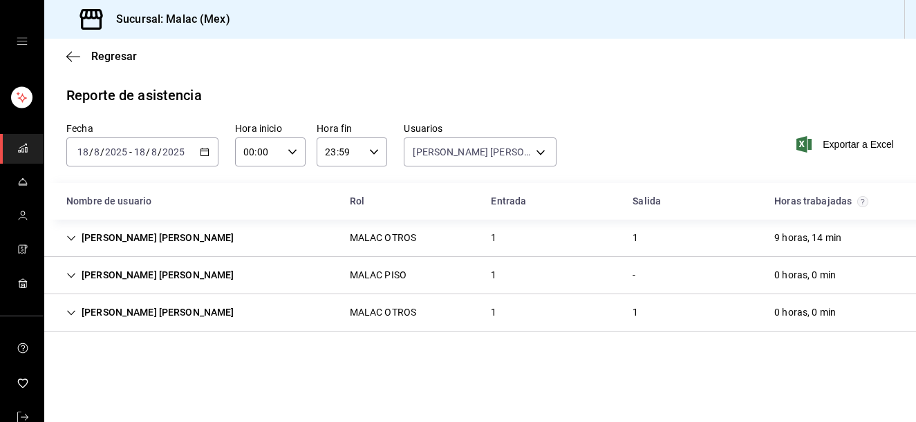
click at [521, 324] on div "[PERSON_NAME] [PERSON_NAME] OTROS 1 1 0 horas, 0 min" at bounding box center [480, 312] width 872 height 37
click at [671, 247] on div "[PERSON_NAME] [PERSON_NAME] OTROS 1 1 9 horas, 14 min" at bounding box center [480, 238] width 872 height 37
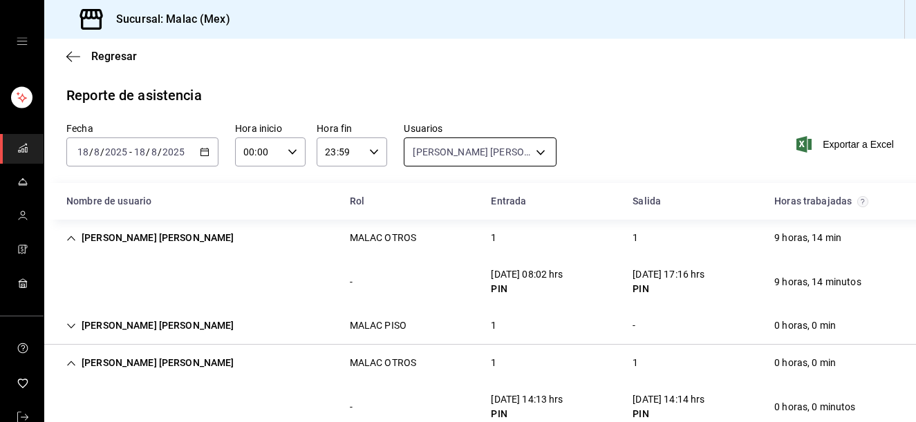
click at [489, 153] on body "Sucursal: [PERSON_NAME] (Mex) Regresar Reporte de asistencia Fecha [DATE] [DATE…" at bounding box center [458, 211] width 916 height 422
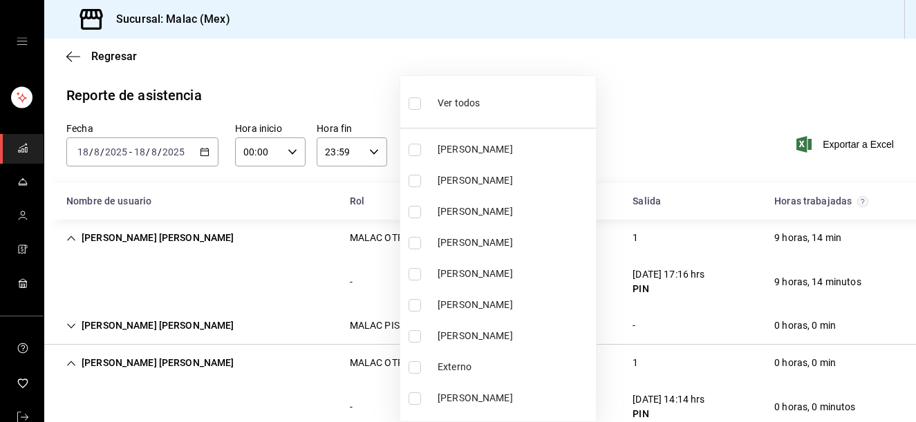
click at [478, 113] on div "Ver todos" at bounding box center [444, 102] width 71 height 30
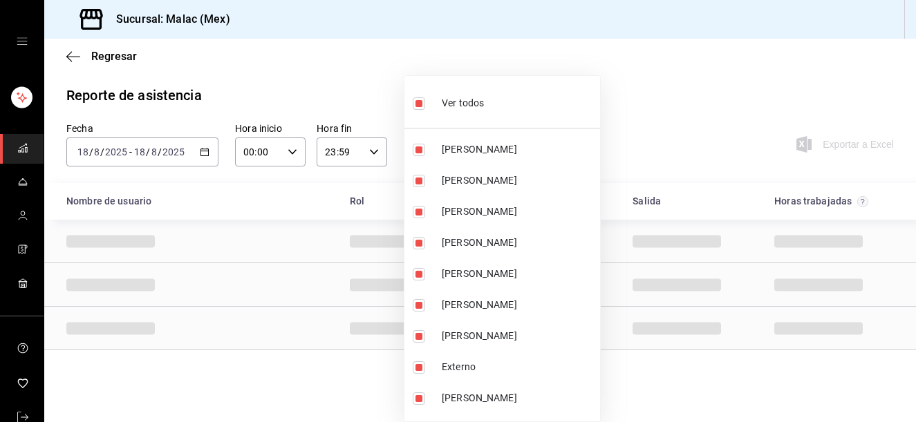
click at [478, 113] on div "Ver todos" at bounding box center [448, 102] width 71 height 30
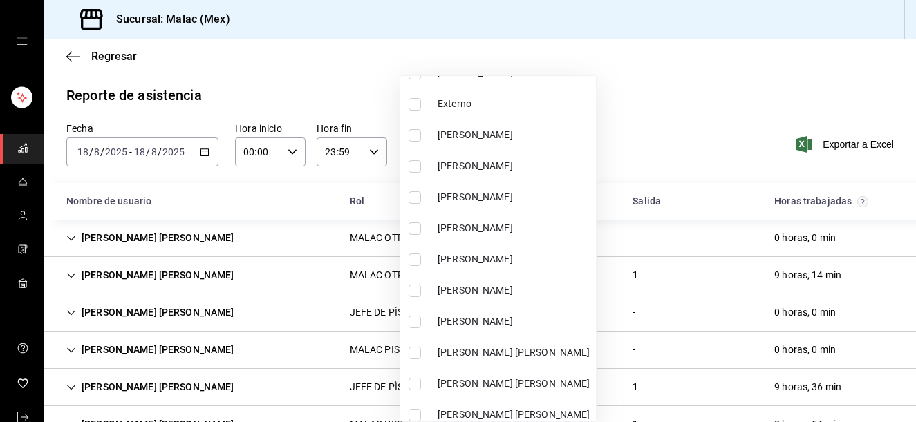
scroll to position [268, 0]
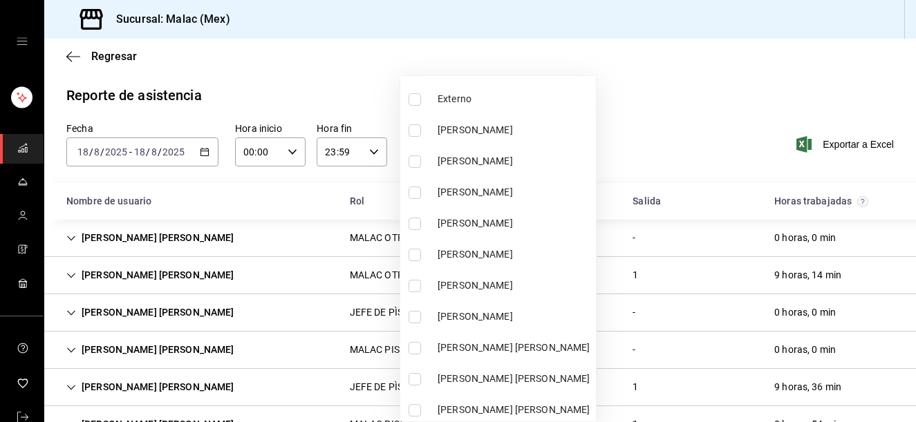
click at [543, 213] on li "[PERSON_NAME]" at bounding box center [498, 223] width 196 height 31
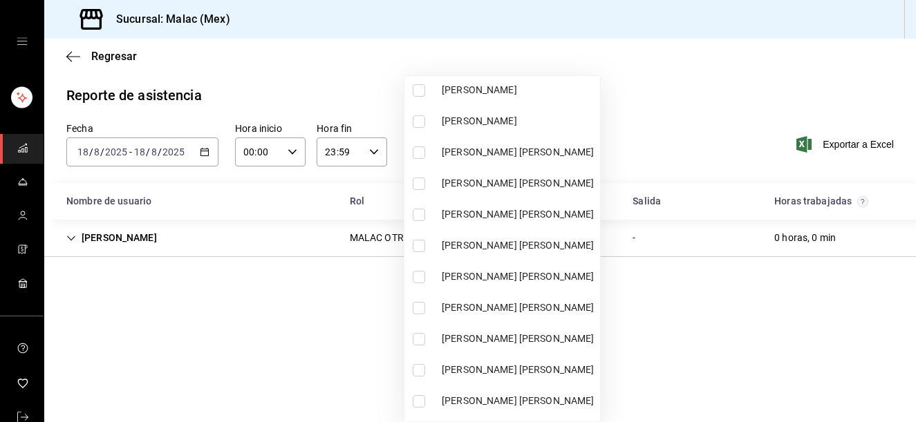
scroll to position [467, 0]
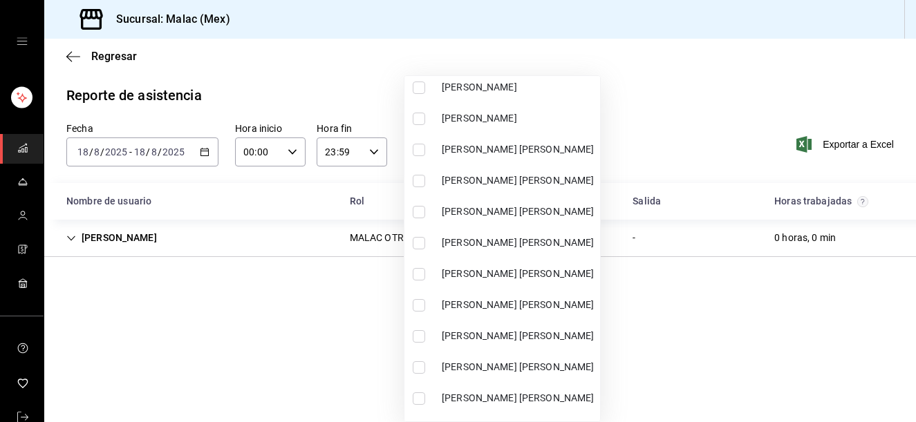
click at [574, 300] on span "[PERSON_NAME] [PERSON_NAME]" at bounding box center [518, 305] width 153 height 15
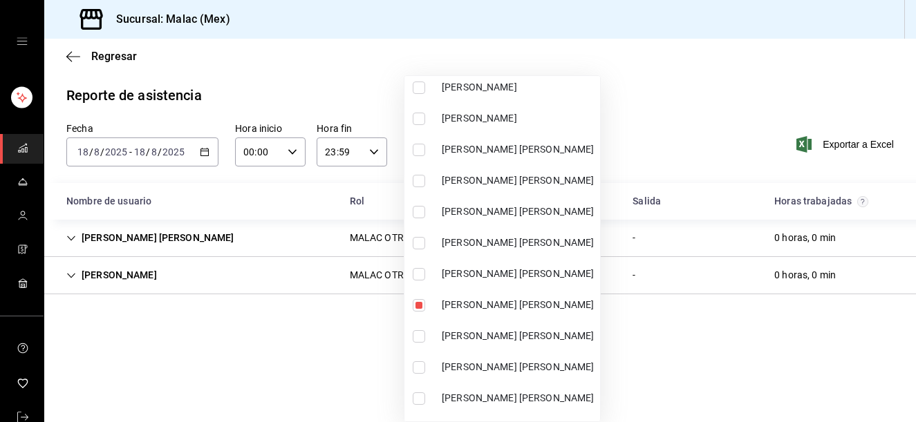
scroll to position [832, 0]
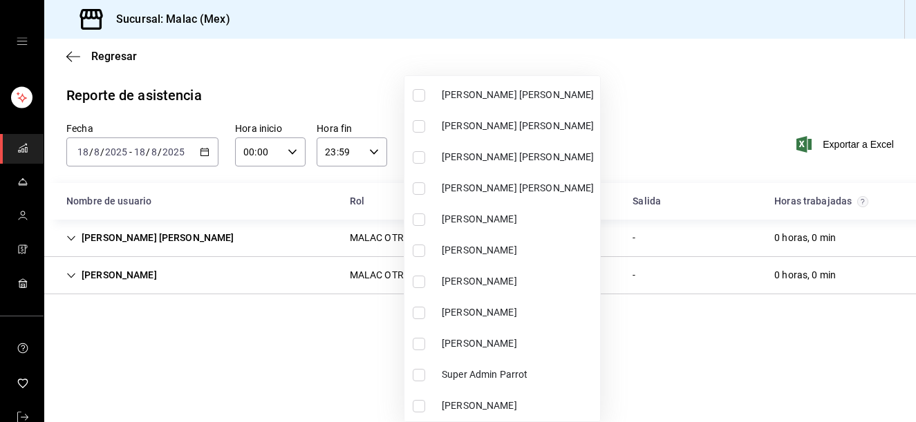
click at [536, 350] on span "[PERSON_NAME]" at bounding box center [518, 344] width 153 height 15
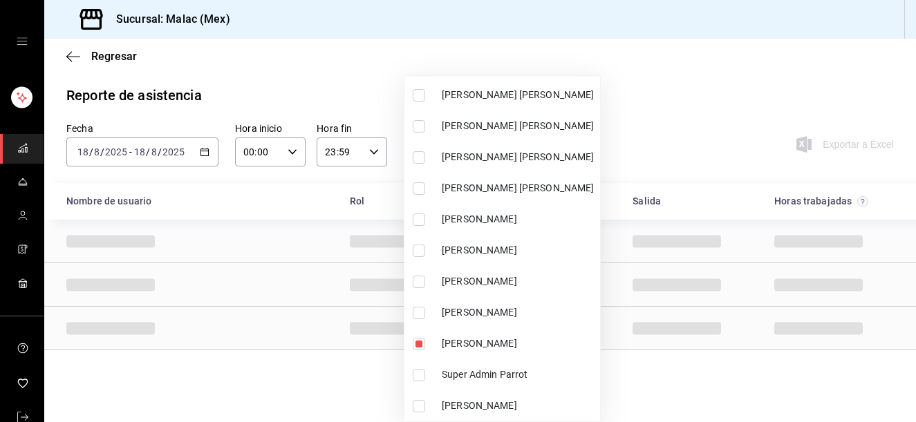
click at [686, 324] on div at bounding box center [458, 211] width 916 height 422
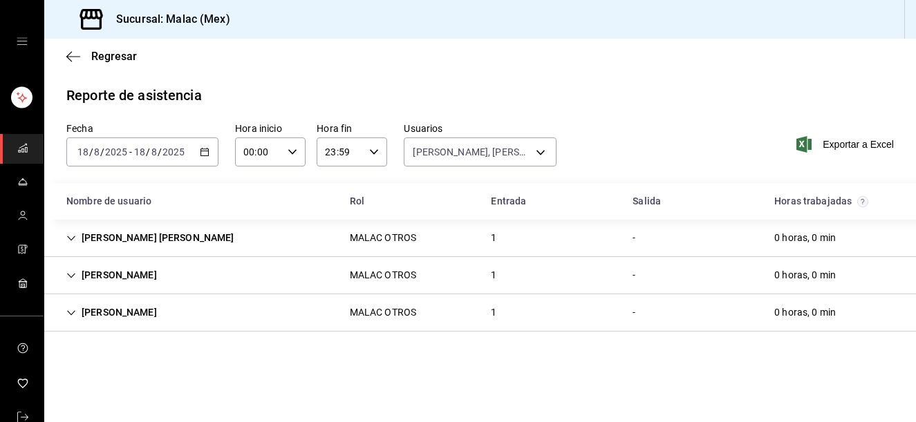
click at [521, 244] on div "[PERSON_NAME] [PERSON_NAME] OTROS 1 - 0 horas, 0 min" at bounding box center [480, 238] width 872 height 37
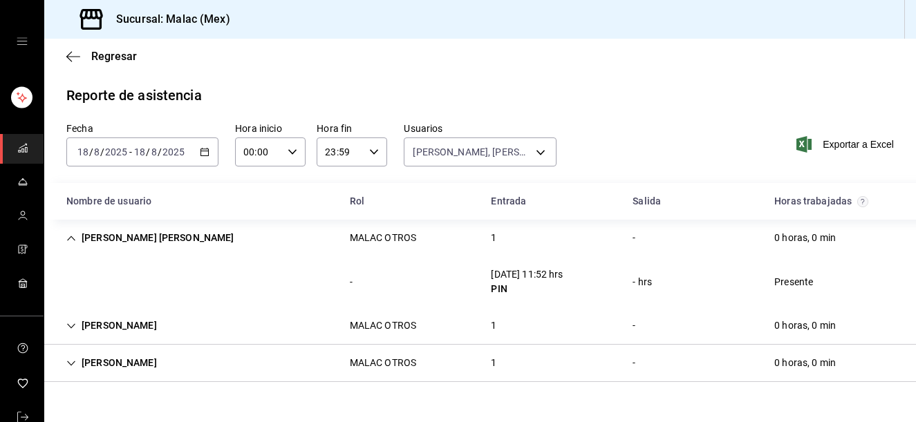
click at [566, 319] on div "[PERSON_NAME] OTROS 1 - 0 horas, 0 min" at bounding box center [480, 326] width 872 height 37
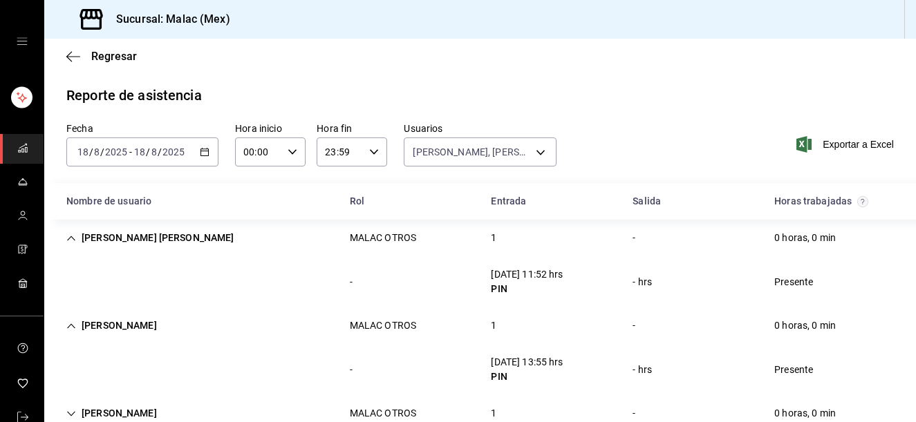
click at [555, 324] on div "[PERSON_NAME] OTROS 1 - 0 horas, 0 min" at bounding box center [480, 326] width 872 height 37
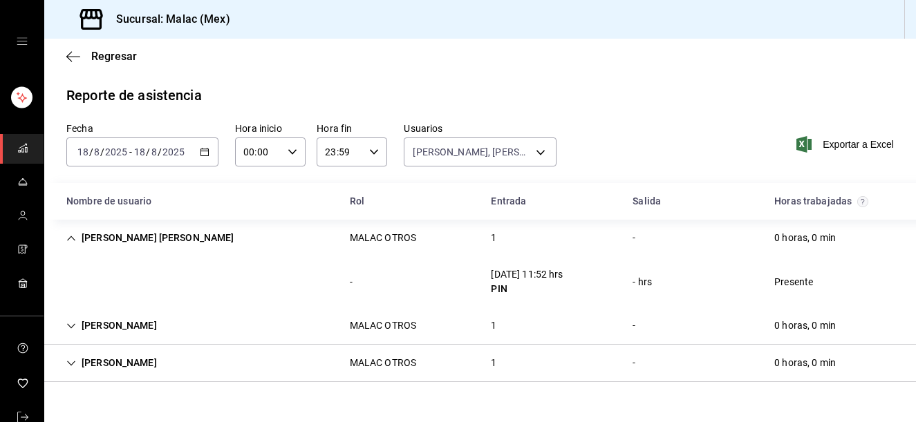
click at [538, 349] on div "[PERSON_NAME] OTROS 1 - 0 horas, 0 min" at bounding box center [480, 363] width 872 height 37
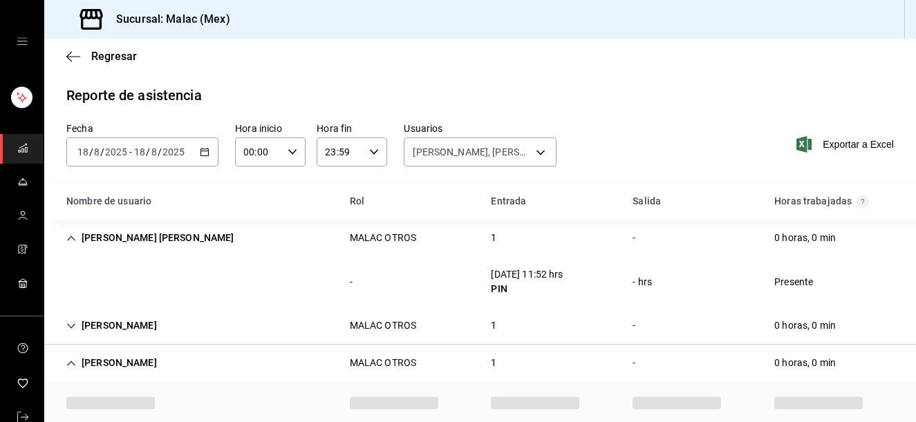
click at [547, 251] on div "[PERSON_NAME] [PERSON_NAME] OTROS 1 - 0 horas, 0 min" at bounding box center [480, 238] width 872 height 37
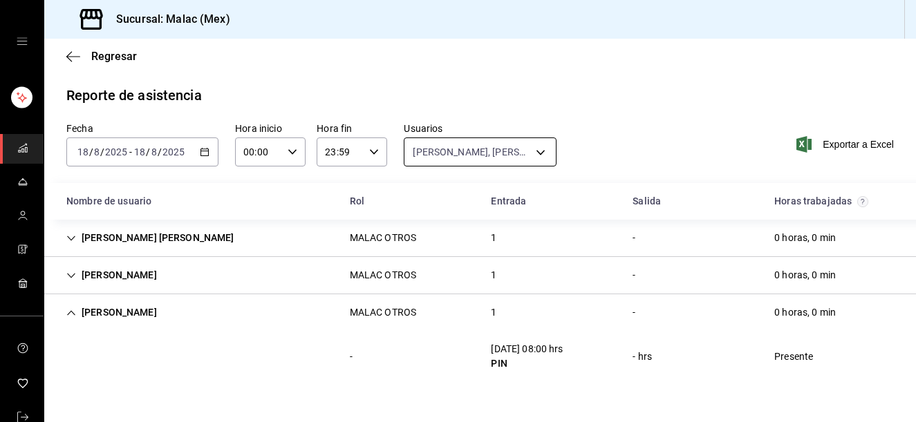
click at [500, 147] on body "Sucursal: [PERSON_NAME] (Mex) Regresar Reporte de asistencia Fecha [DATE] [DATE…" at bounding box center [458, 211] width 916 height 422
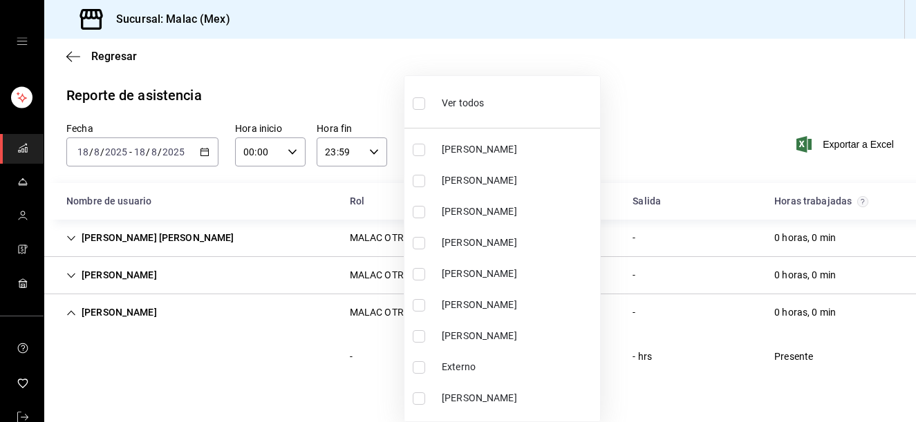
click at [471, 100] on span "Ver todos" at bounding box center [463, 103] width 42 height 15
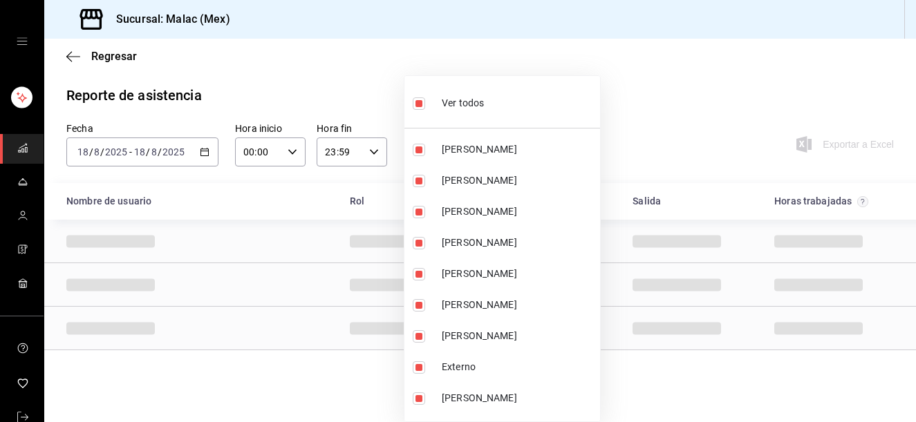
click at [471, 100] on span "Ver todos" at bounding box center [463, 103] width 42 height 15
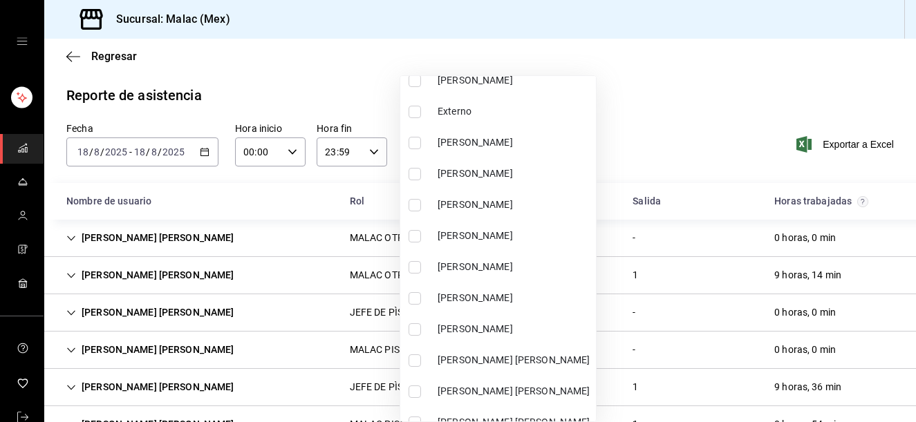
scroll to position [261, 0]
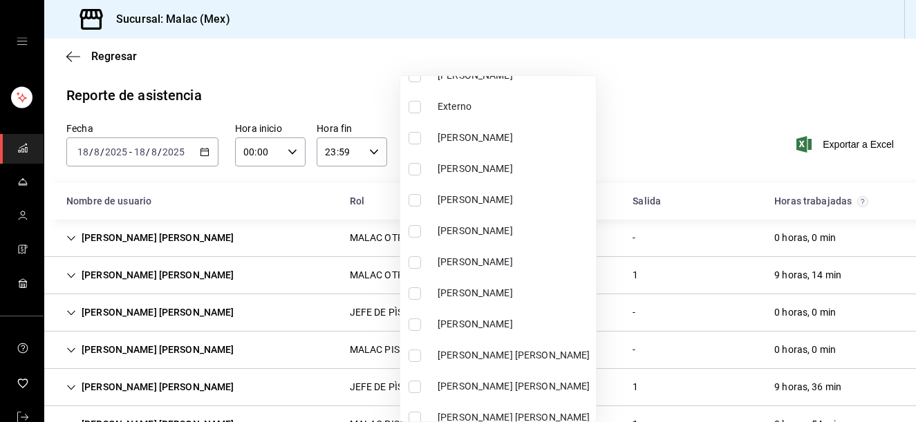
click at [529, 164] on span "[PERSON_NAME]" at bounding box center [514, 169] width 153 height 15
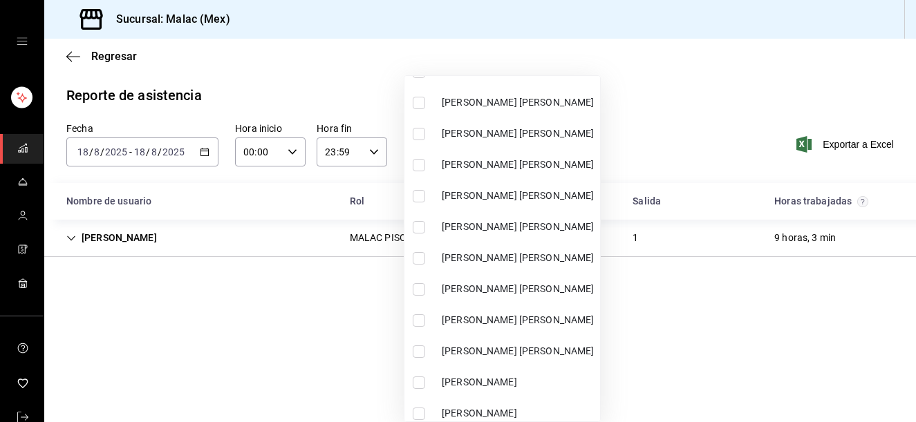
scroll to position [672, 0]
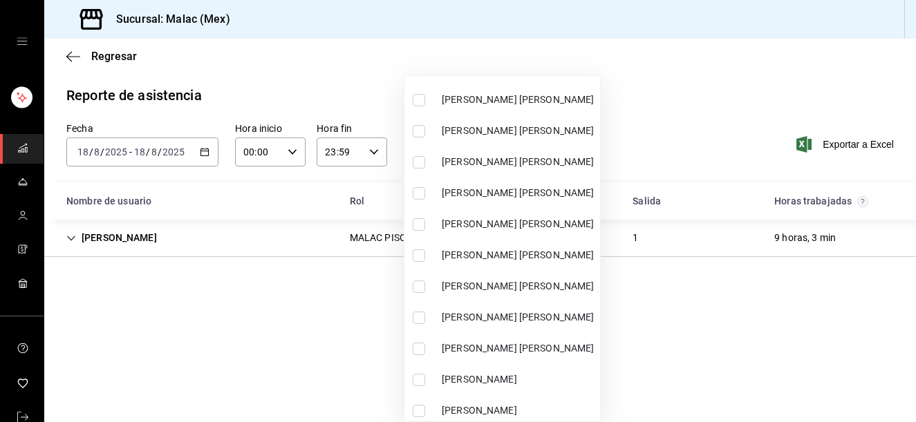
click at [594, 321] on span "[PERSON_NAME] [PERSON_NAME]" at bounding box center [518, 317] width 153 height 15
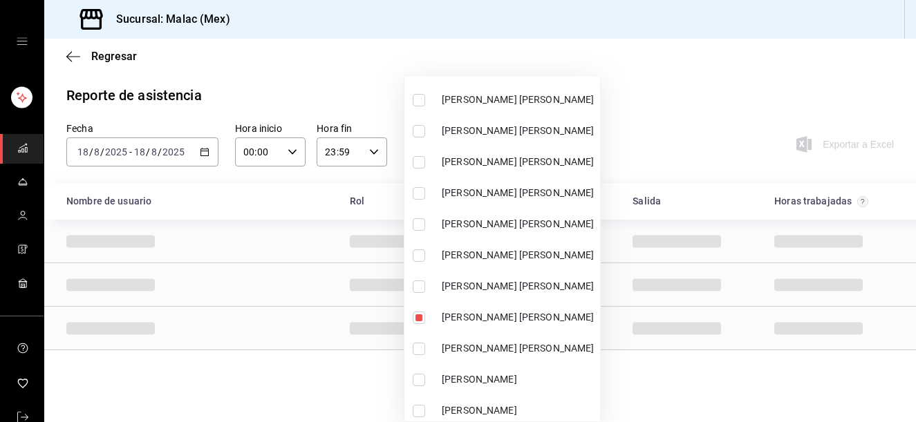
click at [697, 123] on div at bounding box center [458, 211] width 916 height 422
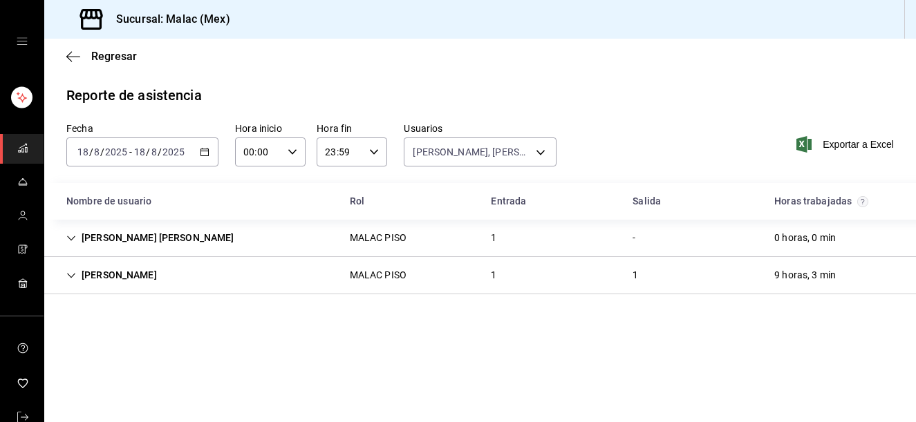
click at [577, 245] on div "[PERSON_NAME] [PERSON_NAME] PISO 1 - 0 horas, 0 min" at bounding box center [480, 238] width 872 height 37
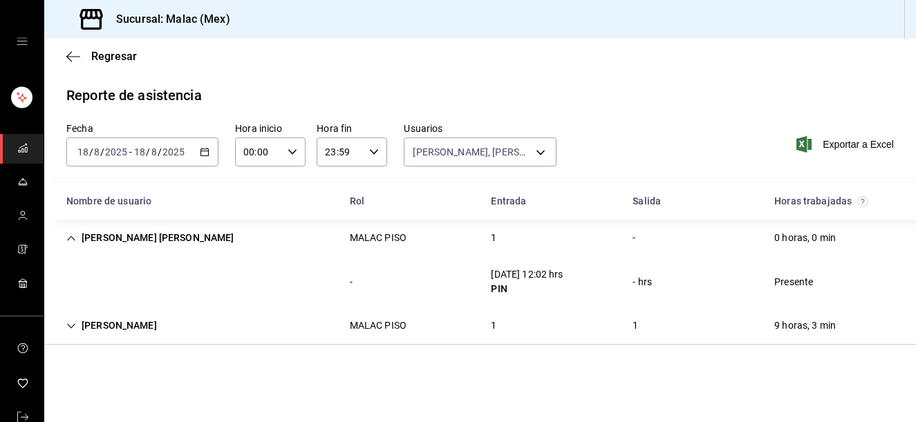
click at [569, 330] on div "[PERSON_NAME] PISO 1 1 9 horas, 3 min" at bounding box center [480, 326] width 872 height 37
click at [545, 244] on div "[PERSON_NAME] [PERSON_NAME] PISO 1 - 0 horas, 0 min" at bounding box center [480, 238] width 872 height 37
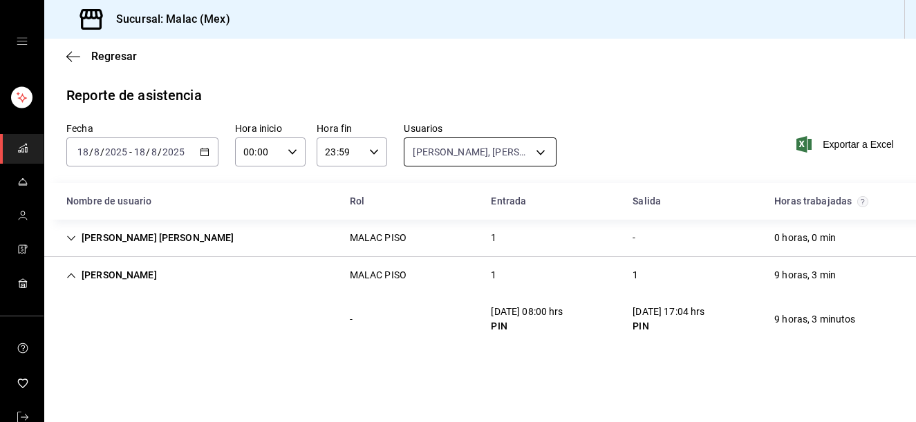
click at [501, 163] on body "Sucursal: [PERSON_NAME] (Mex) Regresar Reporte de asistencia Fecha [DATE] [DATE…" at bounding box center [458, 211] width 916 height 422
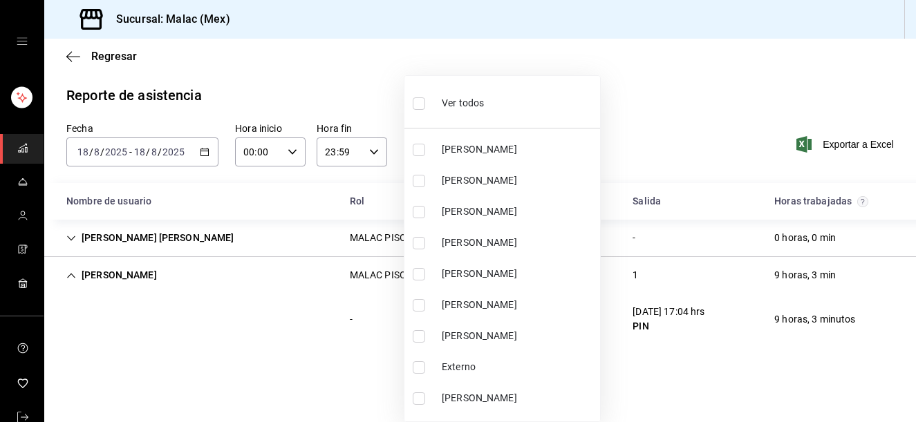
click at [474, 124] on ul "Ver todos [PERSON_NAME] [PERSON_NAME] [PERSON_NAME] [PERSON_NAME] [PERSON_NAME]…" at bounding box center [502, 249] width 196 height 346
click at [474, 113] on div "Ver todos" at bounding box center [448, 102] width 71 height 30
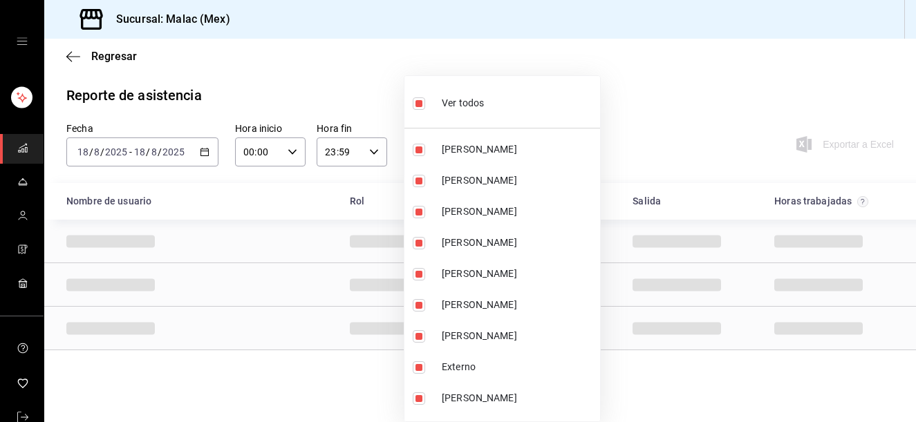
click at [474, 113] on div "Ver todos" at bounding box center [448, 102] width 71 height 30
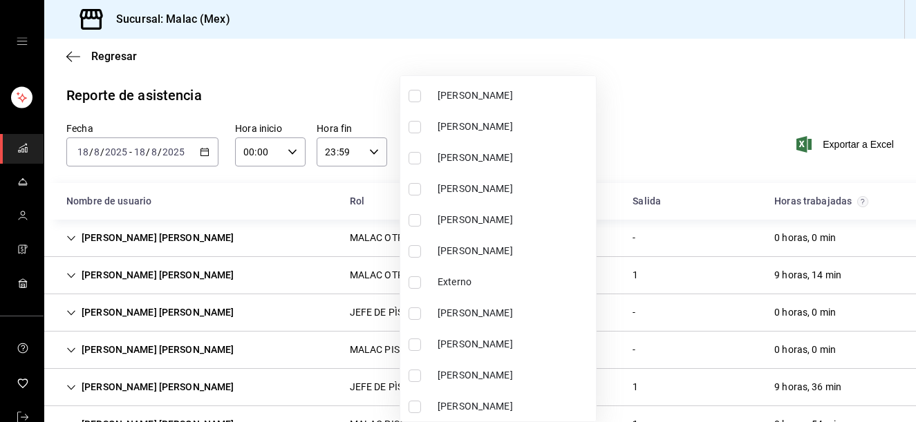
scroll to position [97, 0]
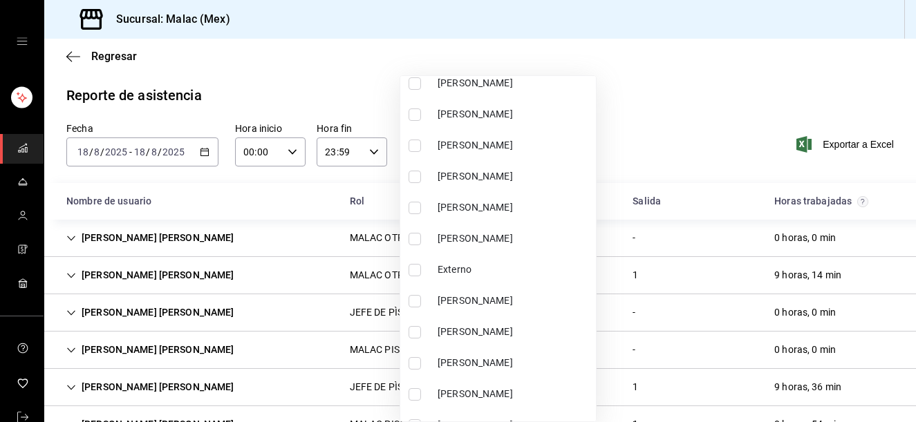
click at [558, 204] on span "[PERSON_NAME]" at bounding box center [514, 207] width 153 height 15
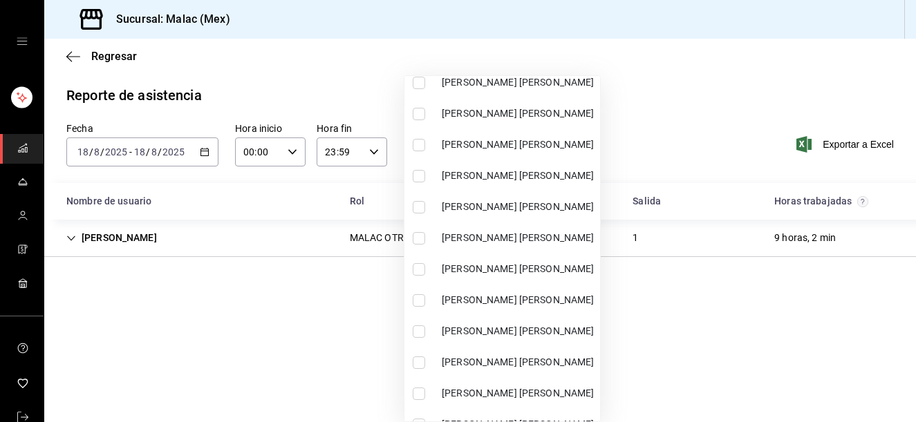
scroll to position [541, 0]
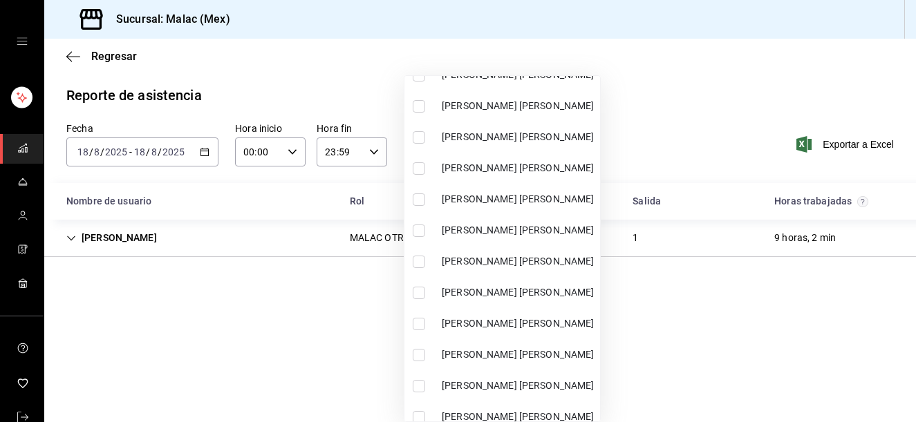
click at [568, 245] on li "[PERSON_NAME] [PERSON_NAME]" at bounding box center [502, 230] width 196 height 31
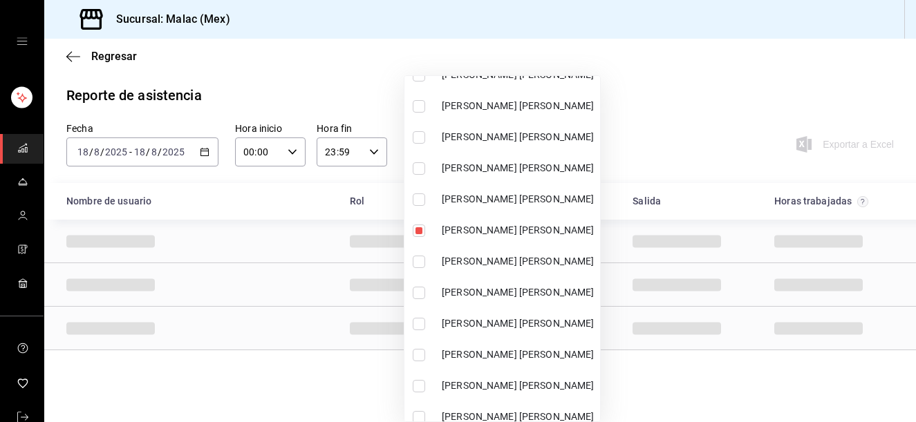
click at [552, 265] on span "[PERSON_NAME] [PERSON_NAME]" at bounding box center [518, 261] width 153 height 15
click at [563, 227] on span "[PERSON_NAME] [PERSON_NAME]" at bounding box center [518, 230] width 153 height 15
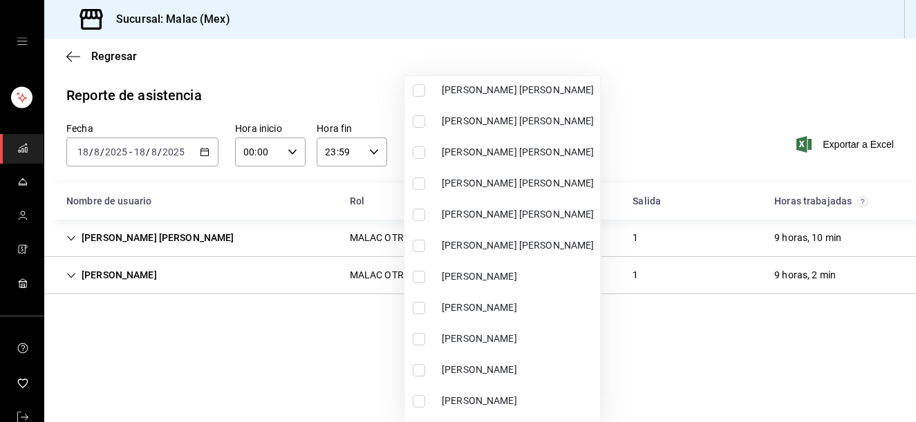
scroll to position [832, 0]
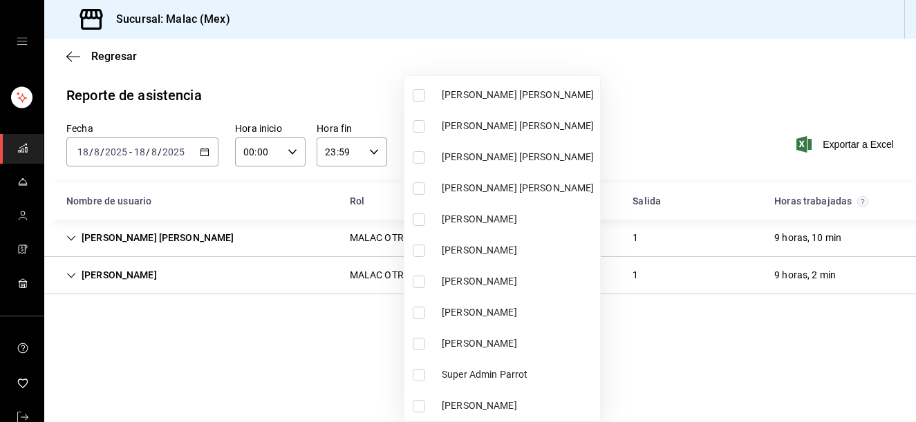
click at [548, 281] on span "[PERSON_NAME]" at bounding box center [518, 281] width 153 height 15
click at [728, 135] on div at bounding box center [458, 211] width 916 height 422
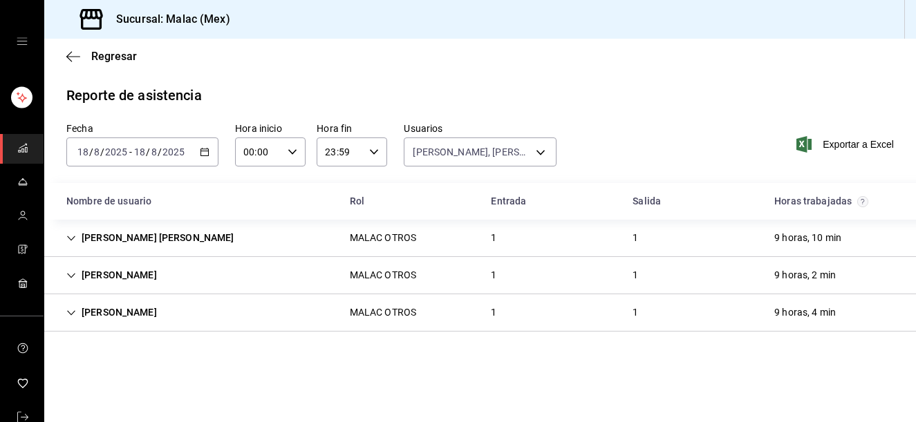
click at [614, 247] on div "[PERSON_NAME] [PERSON_NAME] OTROS 1 1 9 horas, 10 min" at bounding box center [480, 238] width 872 height 37
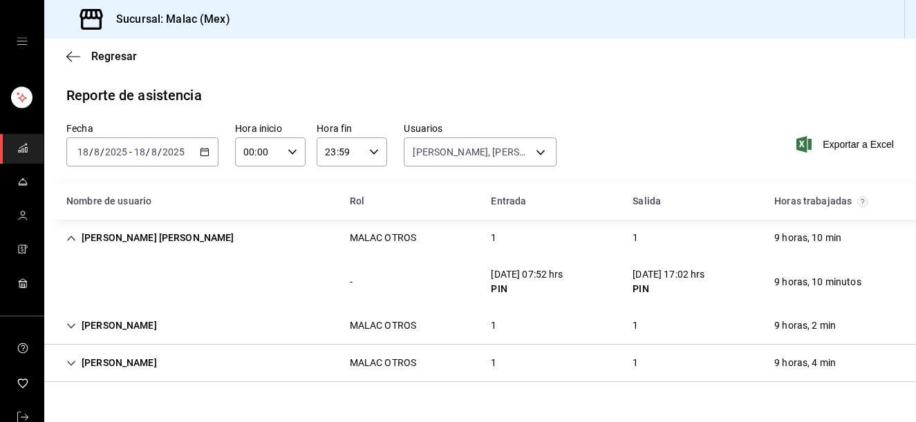
click at [614, 247] on div "[PERSON_NAME] [PERSON_NAME] OTROS 1 1 9 horas, 10 min" at bounding box center [480, 238] width 872 height 37
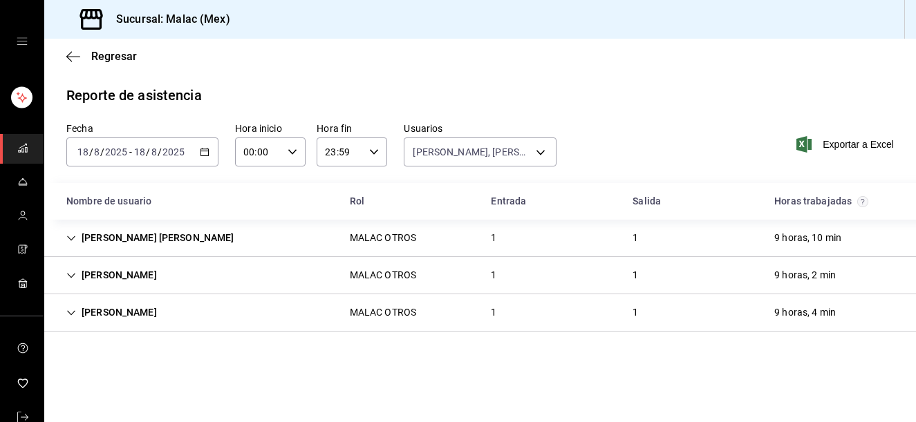
click at [595, 262] on div "[PERSON_NAME] OTROS 1 1 9 horas, 2 min" at bounding box center [480, 275] width 872 height 37
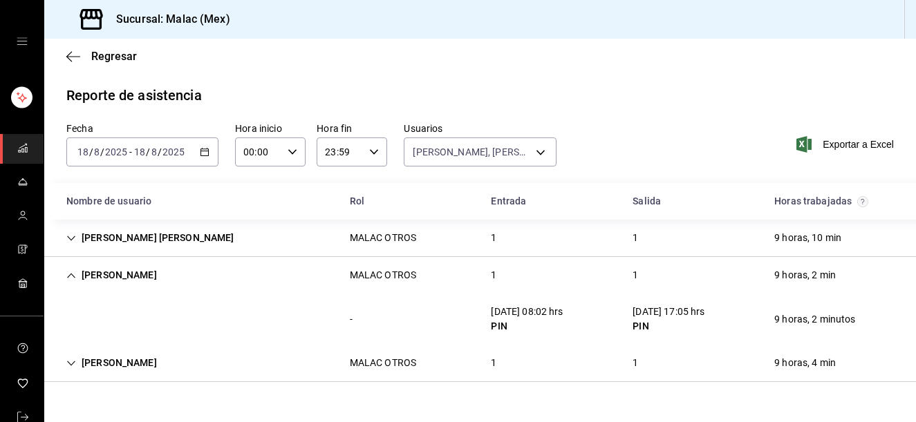
click at [595, 262] on div "[PERSON_NAME] OTROS 1 1 9 horas, 2 min" at bounding box center [480, 275] width 872 height 37
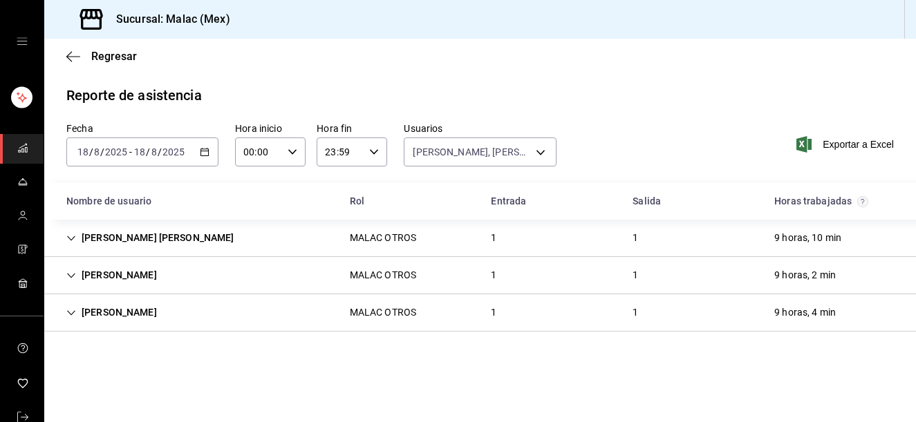
click at [569, 303] on div "[PERSON_NAME] OTROS 1 1 9 horas, 4 min" at bounding box center [480, 312] width 872 height 37
drag, startPoint x: 569, startPoint y: 303, endPoint x: 558, endPoint y: 364, distance: 61.8
click at [569, 303] on div "[PERSON_NAME] OTROS 1 1 9 horas, 4 min" at bounding box center [480, 312] width 872 height 37
